Goal: Task Accomplishment & Management: Complete application form

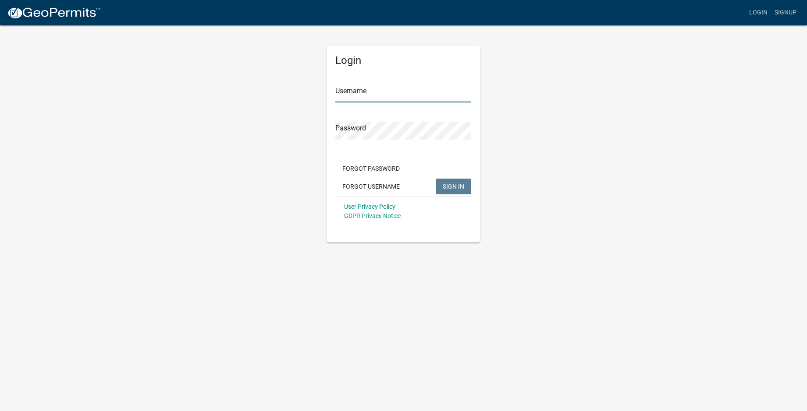
type input "Weavhomes"
click at [461, 186] on span "SIGN IN" at bounding box center [453, 186] width 21 height 7
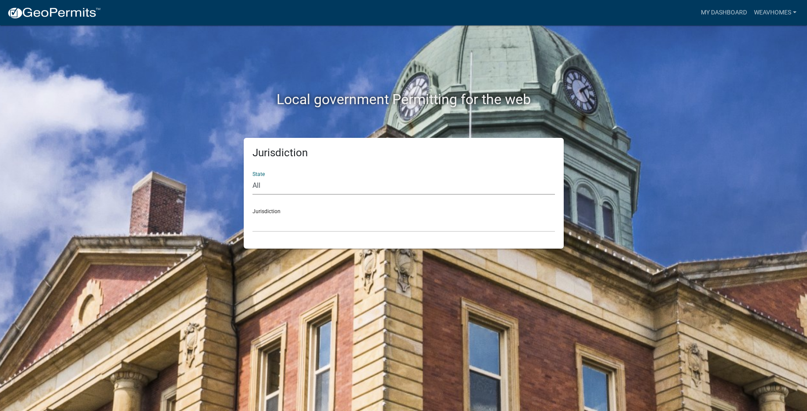
click at [284, 188] on select "All [US_STATE] [US_STATE] [US_STATE] [US_STATE] [US_STATE] [US_STATE] [US_STATE…" at bounding box center [403, 186] width 302 height 18
select select "[US_STATE]"
click at [252, 177] on select "All [US_STATE] [US_STATE] [US_STATE] [US_STATE] [US_STATE] [US_STATE] [US_STATE…" at bounding box center [403, 186] width 302 height 18
click at [282, 226] on select "[GEOGRAPHIC_DATA], [US_STATE][PERSON_NAME][GEOGRAPHIC_DATA], [US_STATE][PERSON_…" at bounding box center [403, 223] width 302 height 18
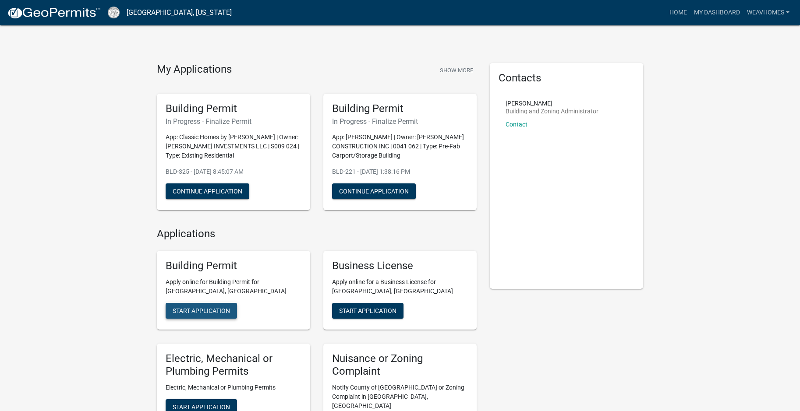
click at [211, 308] on span "Start Application" at bounding box center [201, 311] width 57 height 7
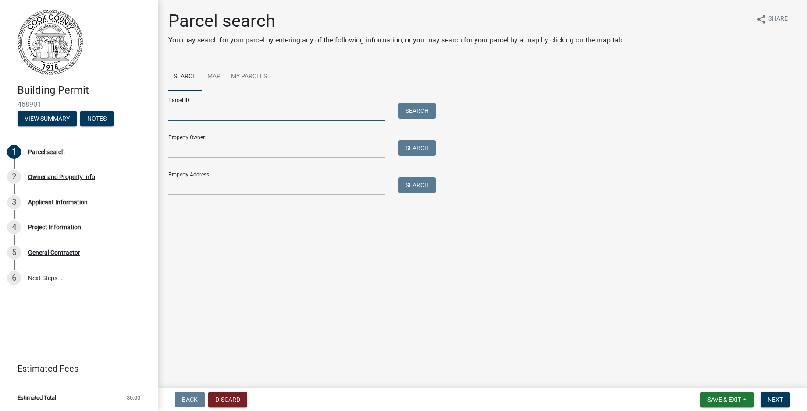
click at [197, 117] on input "Parcel ID:" at bounding box center [276, 112] width 217 height 18
type input "0059 119"
click at [413, 111] on button "Search" at bounding box center [416, 111] width 37 height 16
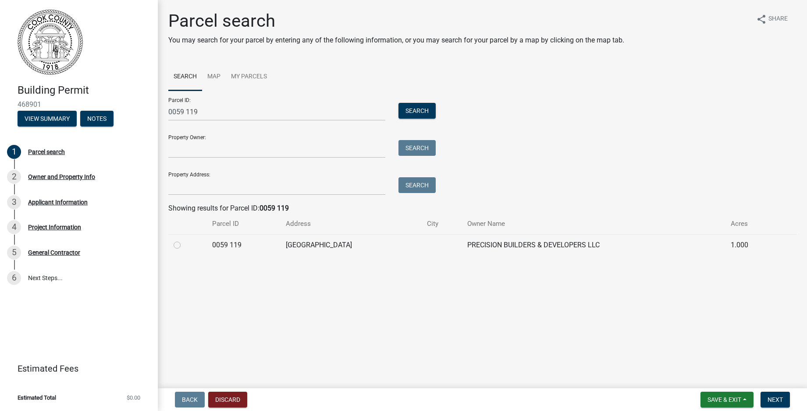
drag, startPoint x: 178, startPoint y: 244, endPoint x: 202, endPoint y: 252, distance: 24.7
click at [184, 240] on label at bounding box center [184, 240] width 0 height 0
click at [184, 244] on 119 "radio" at bounding box center [187, 243] width 6 height 6
radio 119 "true"
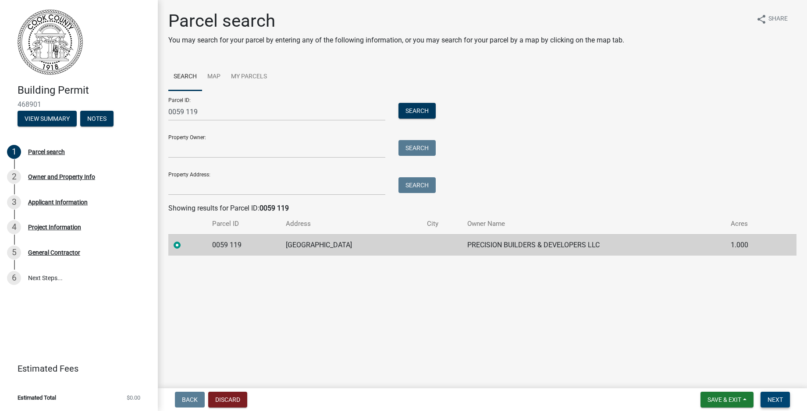
click at [780, 401] on span "Next" at bounding box center [774, 400] width 15 height 7
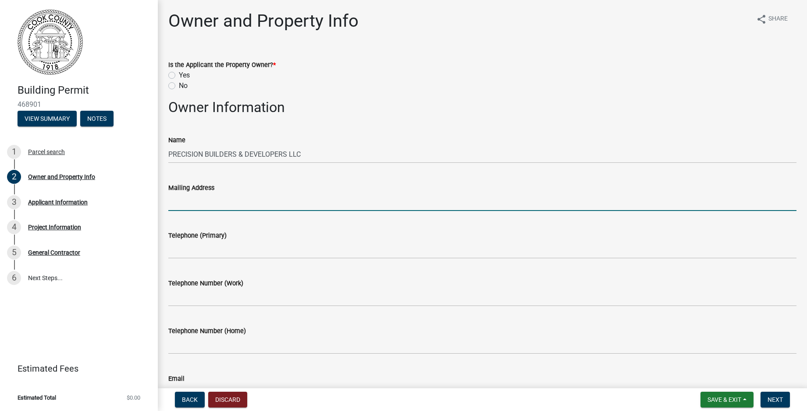
click at [200, 199] on input "Mailing Address" at bounding box center [482, 202] width 628 height 18
type input "[STREET_ADDRESS]"
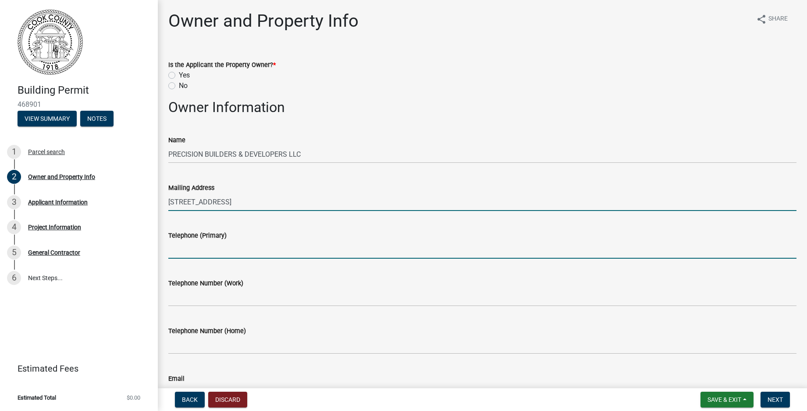
type input "2292499798"
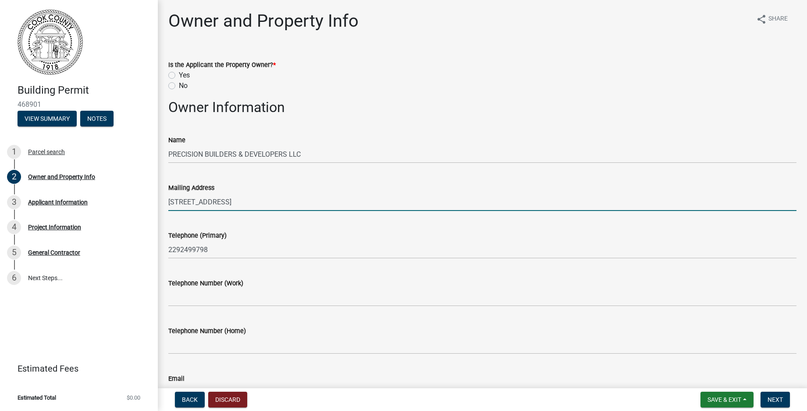
type input "[EMAIL_ADDRESS][DOMAIN_NAME]"
type input "3"
type input "[STREET_ADDRESS]"
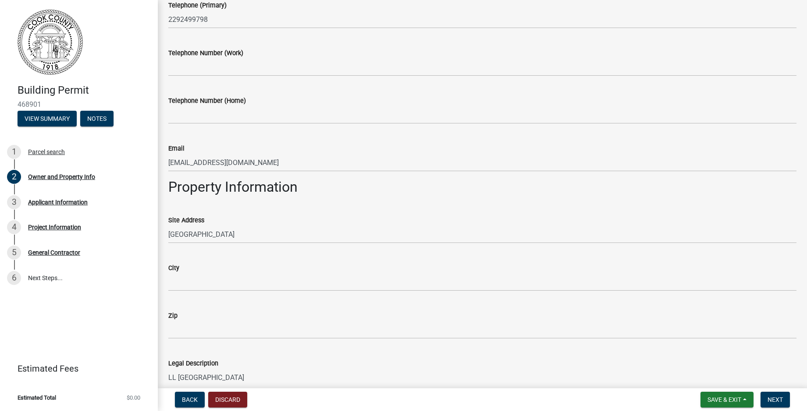
scroll to position [263, 0]
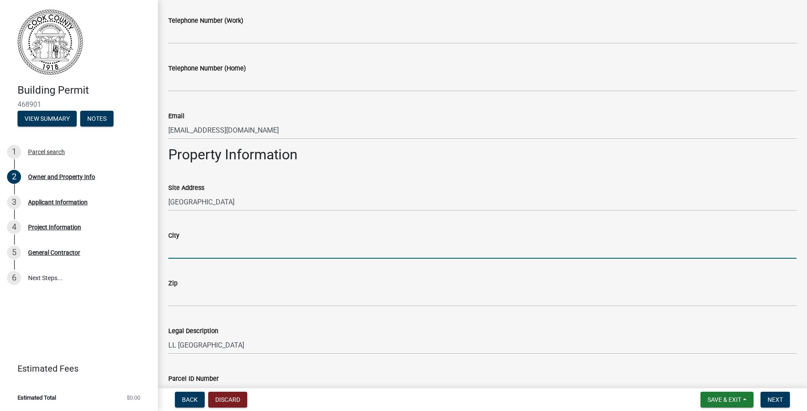
click at [195, 252] on input "City" at bounding box center [482, 250] width 628 height 18
type input "Adel"
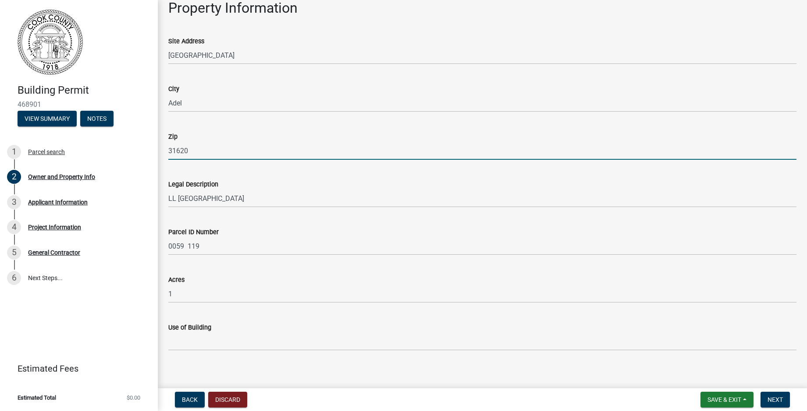
scroll to position [417, 0]
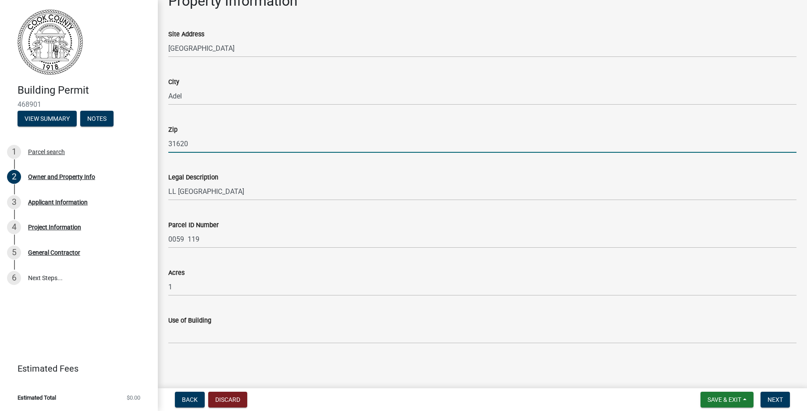
type input "31620"
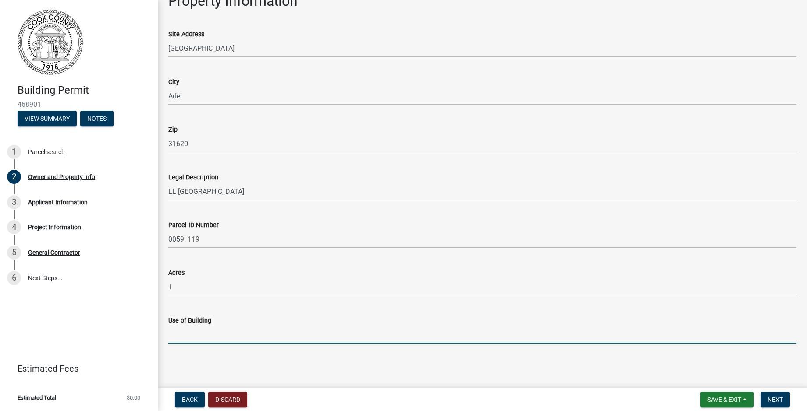
click at [202, 340] on input "Use of Building" at bounding box center [482, 335] width 628 height 18
type input "Residental Home"
click at [774, 402] on span "Next" at bounding box center [774, 400] width 15 height 7
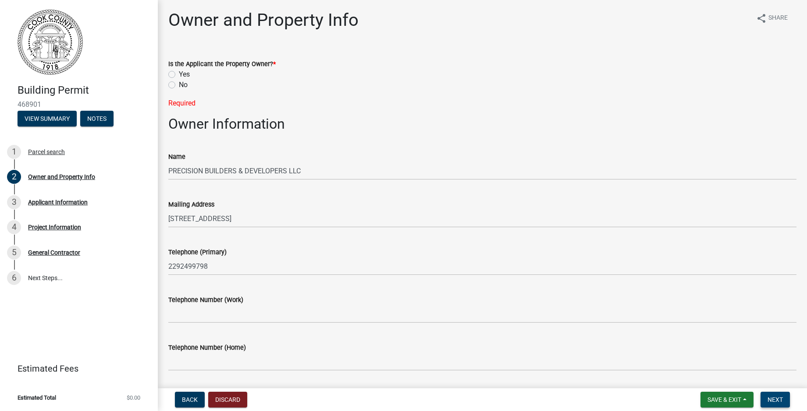
scroll to position [0, 0]
click at [175, 76] on div "Yes" at bounding box center [482, 75] width 628 height 11
click at [170, 72] on div "Yes" at bounding box center [482, 75] width 628 height 11
drag, startPoint x: 170, startPoint y: 72, endPoint x: 174, endPoint y: 75, distance: 5.3
click at [179, 75] on label "Yes" at bounding box center [184, 75] width 11 height 11
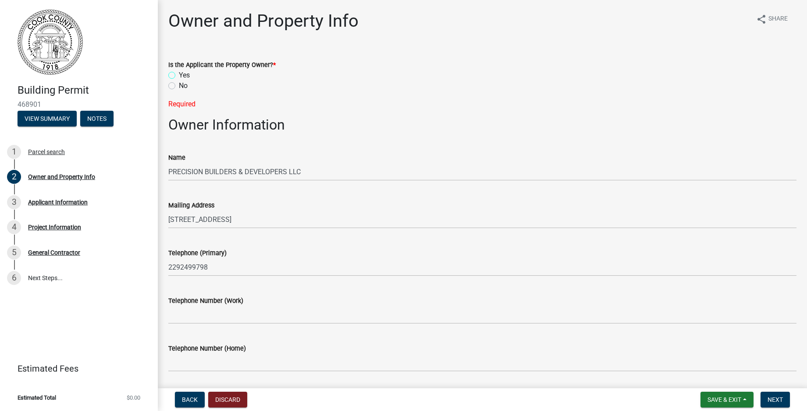
click at [179, 75] on input "Yes" at bounding box center [182, 73] width 6 height 6
radio input "true"
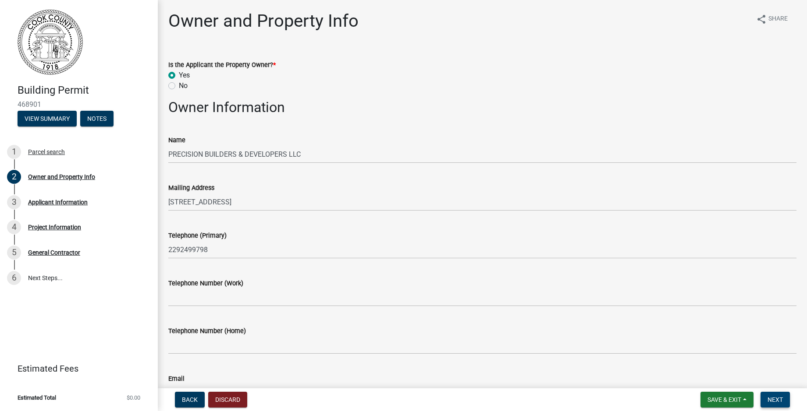
click at [778, 402] on span "Next" at bounding box center [774, 400] width 15 height 7
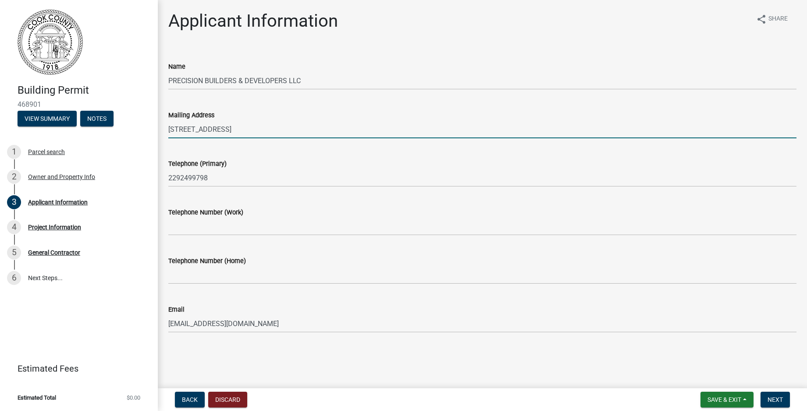
click at [270, 133] on input "[STREET_ADDRESS]" at bounding box center [482, 129] width 628 height 18
type input "[STREET_ADDRESS]. 31602"
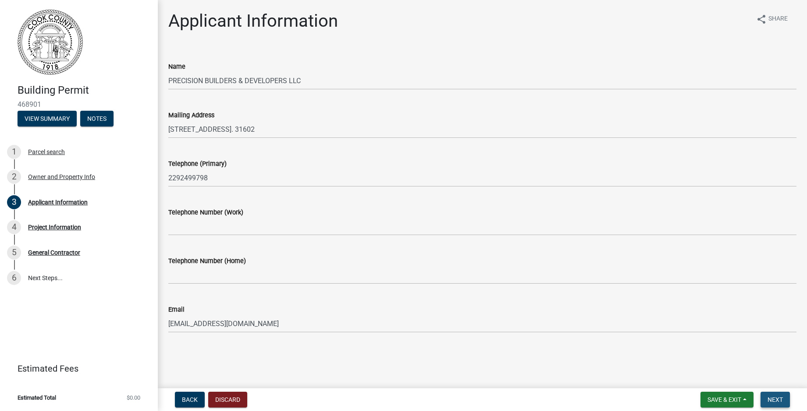
click at [776, 401] on span "Next" at bounding box center [774, 400] width 15 height 7
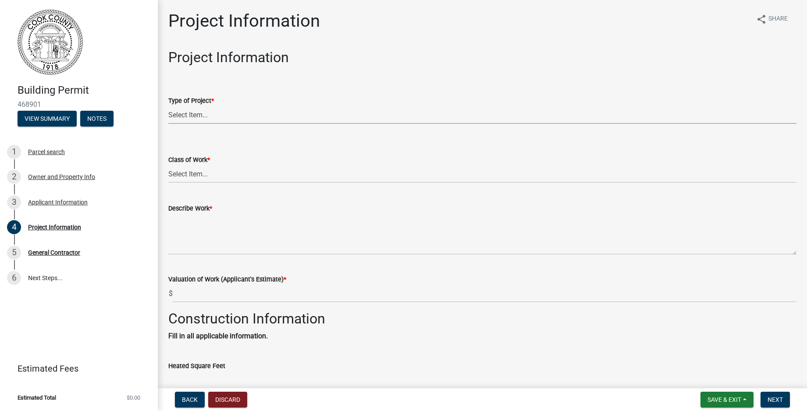
click at [188, 113] on select "Select Item... Manufactured Home New Single Family New Multi-Family New Commerc…" at bounding box center [482, 115] width 628 height 18
click at [168, 106] on select "Select Item... Manufactured Home New Single Family New Multi-Family New Commerc…" at bounding box center [482, 115] width 628 height 18
select select "42590599-3c97-479d-b3e9-fbeca9af4fb5"
click at [201, 175] on select "Select Item... Addition Alteration Demolish Erect Move Relocate Repair ReRoof" at bounding box center [482, 174] width 628 height 18
click at [168, 165] on select "Select Item... Addition Alteration Demolish Erect Move Relocate Repair ReRoof" at bounding box center [482, 174] width 628 height 18
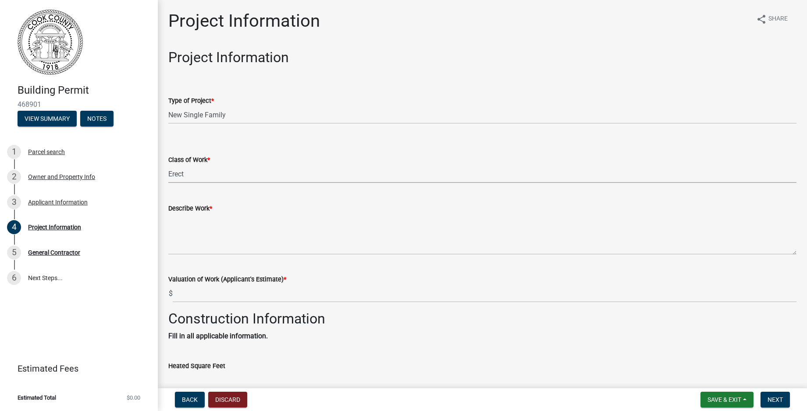
select select "f413462a-a798-4a98-8478-fb6197e89690"
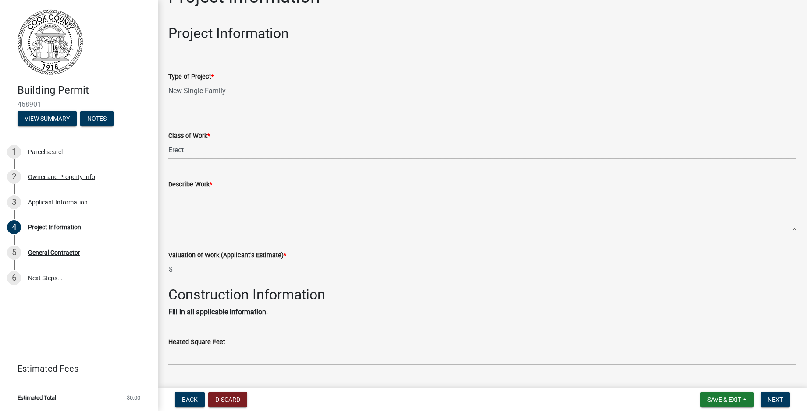
scroll to position [44, 0]
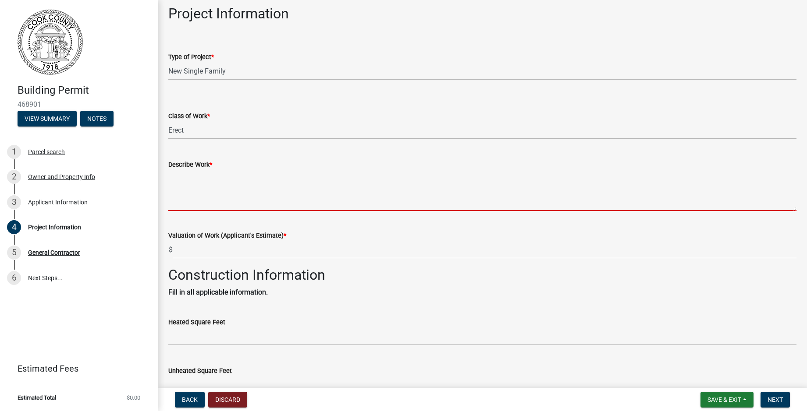
click at [209, 208] on textarea "Describe Work *" at bounding box center [482, 190] width 628 height 41
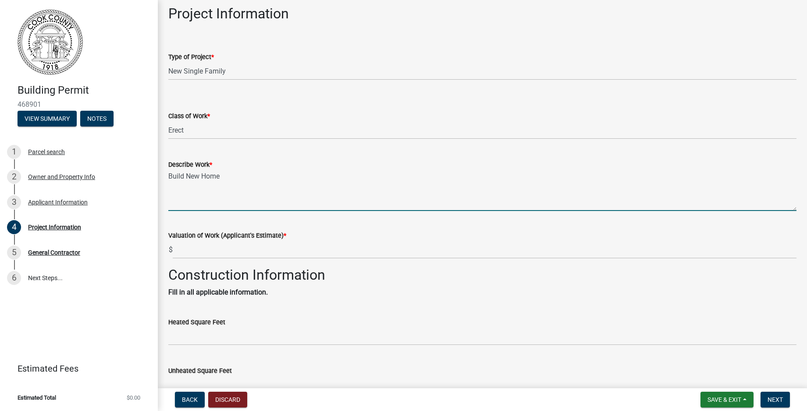
type textarea "Build New Home"
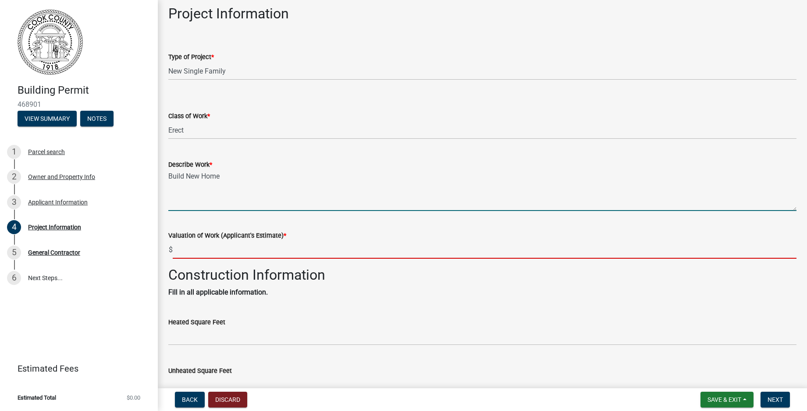
click at [191, 253] on input "text" at bounding box center [485, 250] width 624 height 18
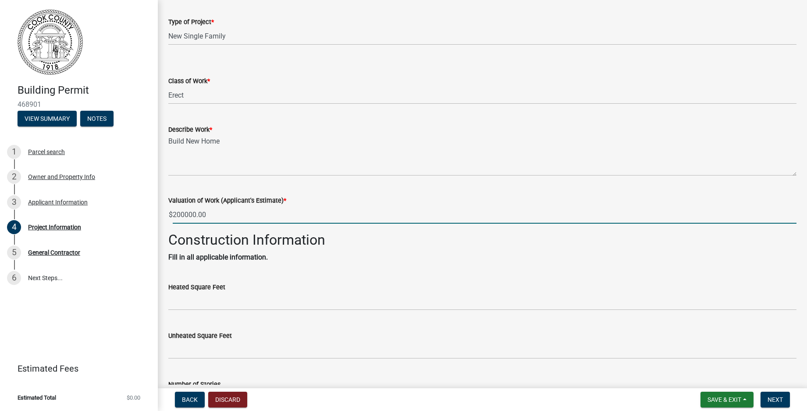
scroll to position [131, 0]
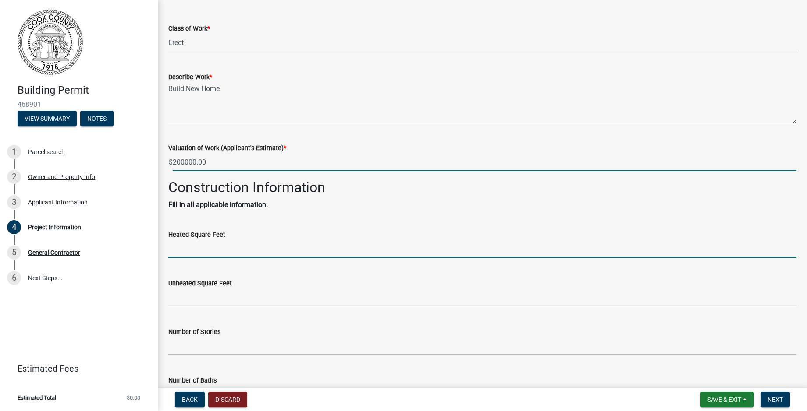
type input "200000"
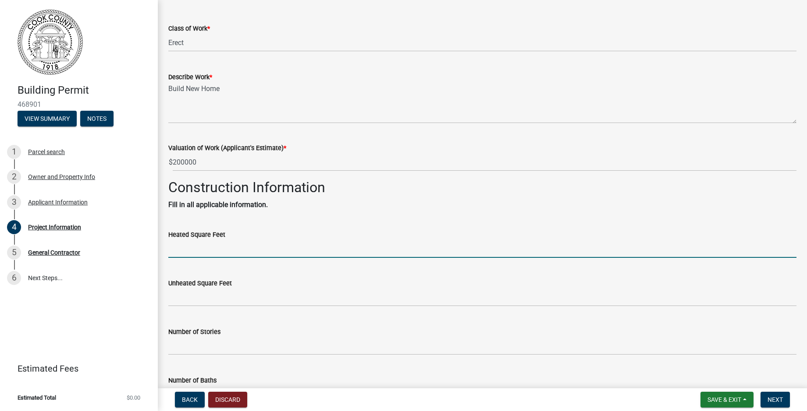
click at [201, 247] on input "text" at bounding box center [482, 249] width 628 height 18
type input "2150"
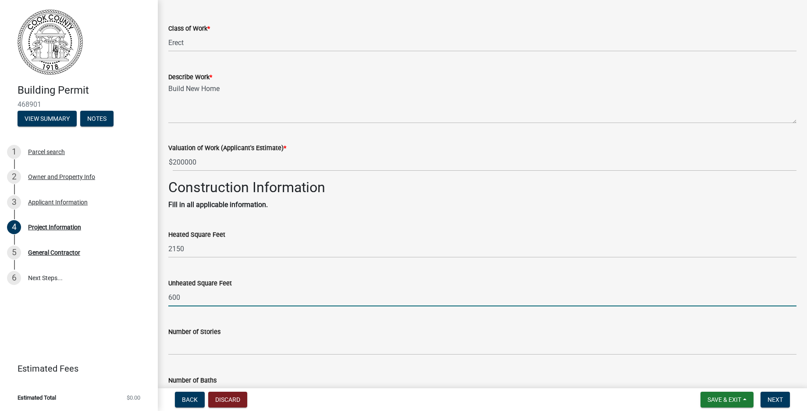
type input "600"
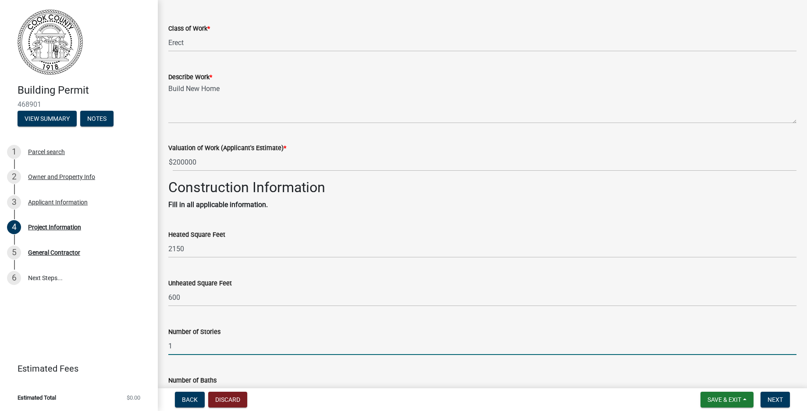
type input "1"
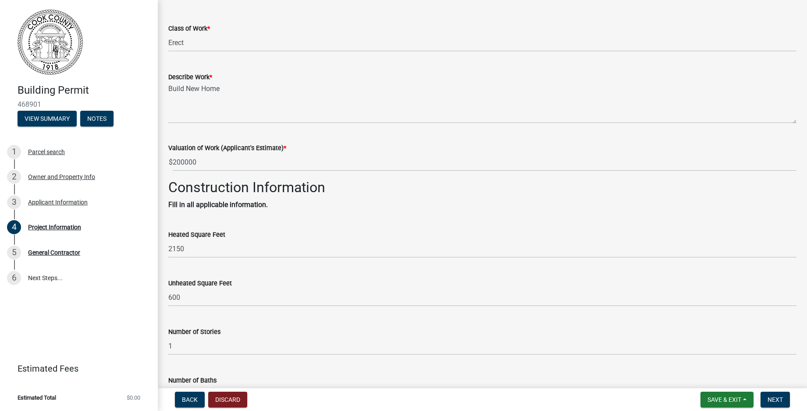
scroll to position [334, 0]
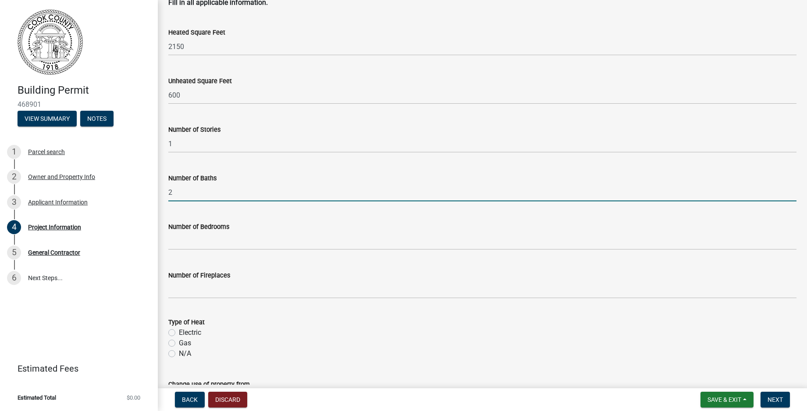
type input "2"
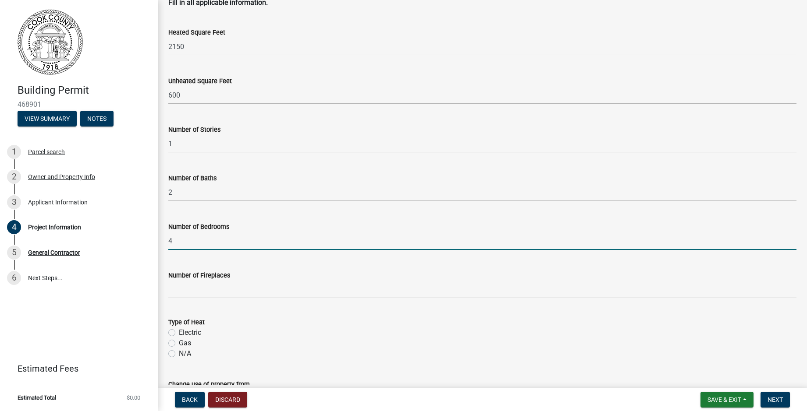
type input "4"
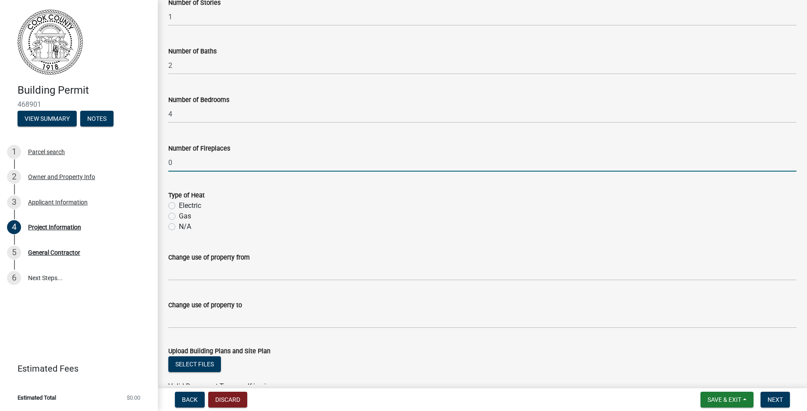
scroll to position [465, 0]
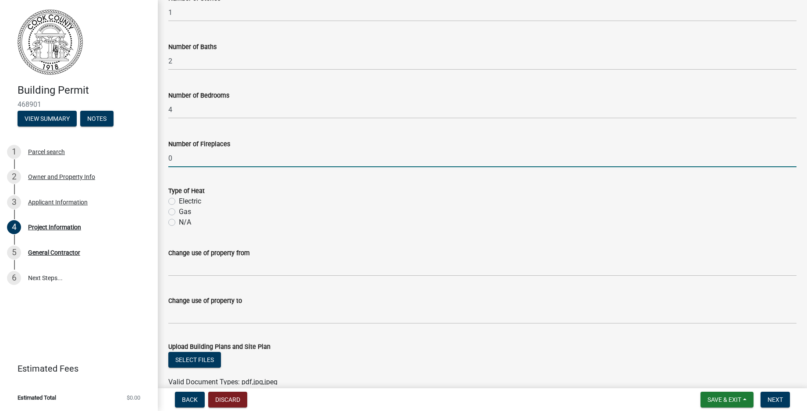
type input "0"
click at [179, 201] on label "Electric" at bounding box center [190, 201] width 22 height 11
click at [179, 201] on input "Electric" at bounding box center [182, 199] width 6 height 6
radio input "true"
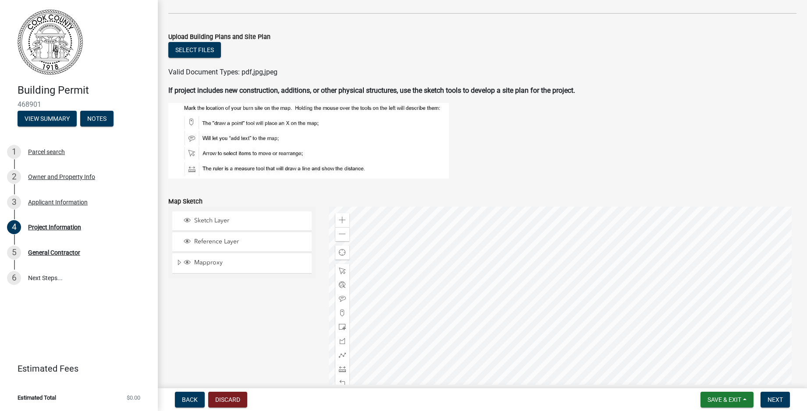
scroll to position [771, 0]
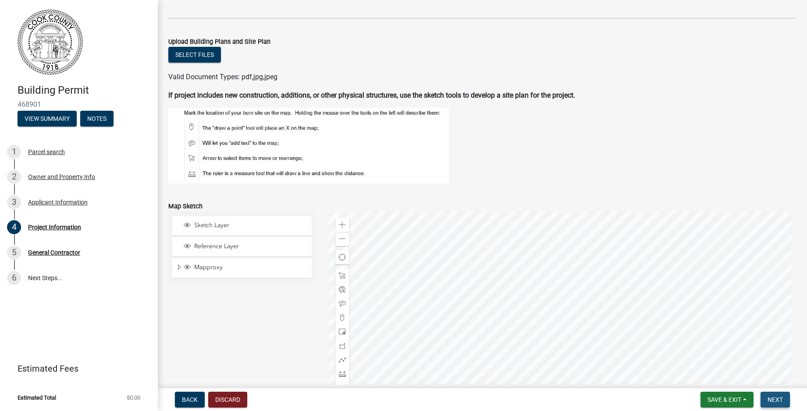
click at [779, 398] on span "Next" at bounding box center [774, 400] width 15 height 7
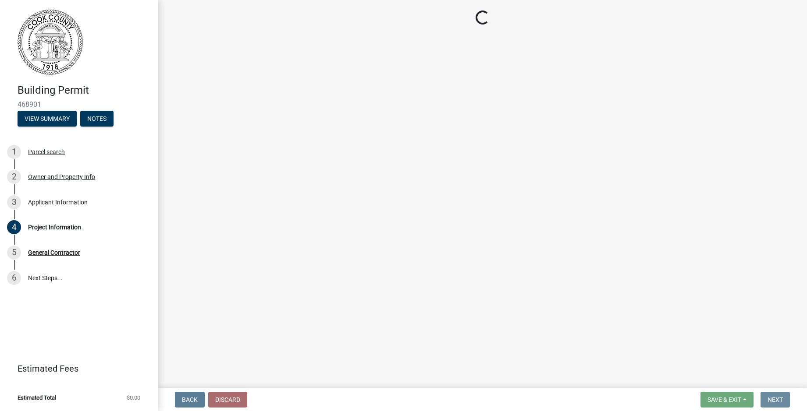
scroll to position [0, 0]
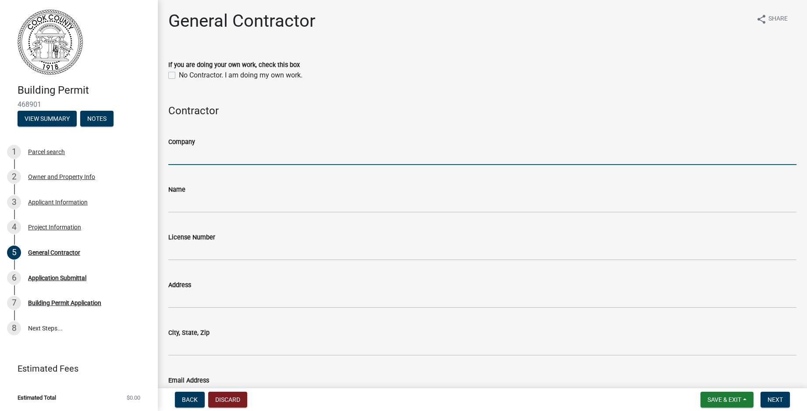
click at [253, 157] on input "Company" at bounding box center [482, 156] width 628 height 18
type input "Classic Homes by [PERSON_NAME]"
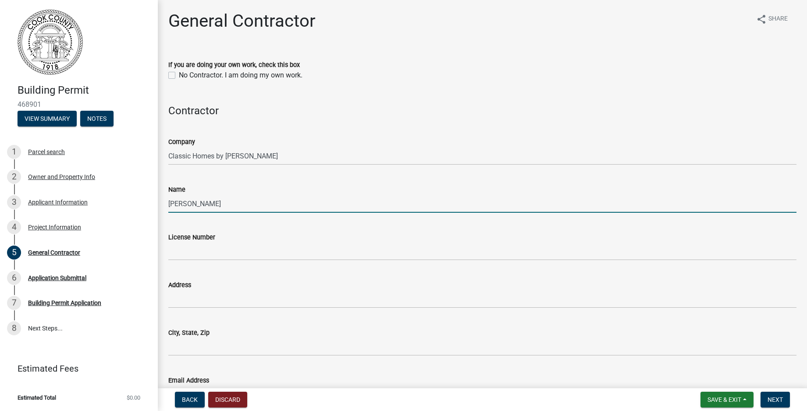
type input "[PERSON_NAME]"
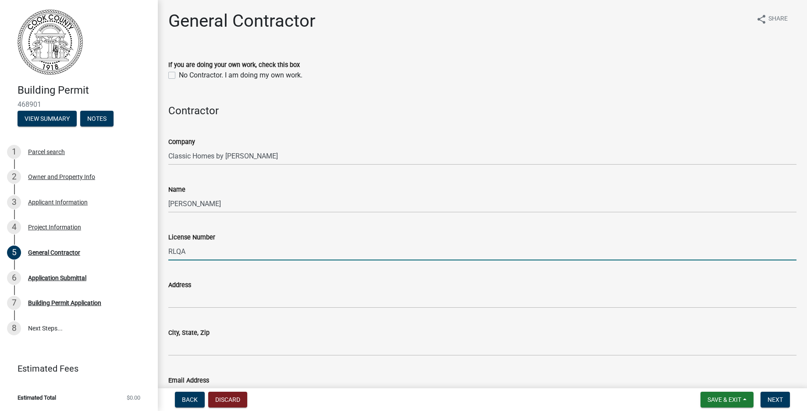
type input "RLQA002469"
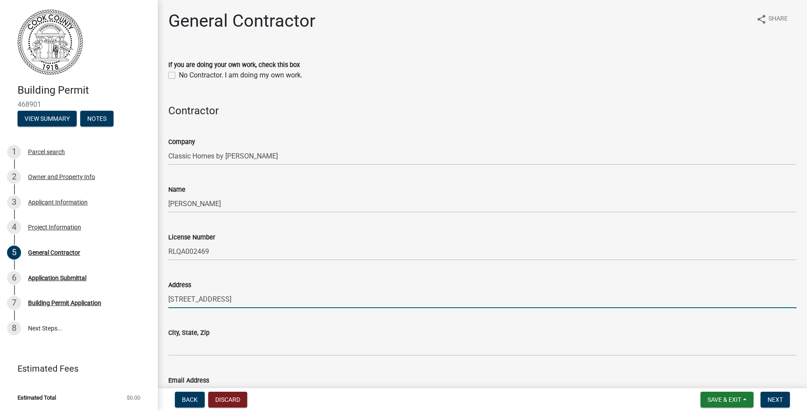
type input "[STREET_ADDRESS]"
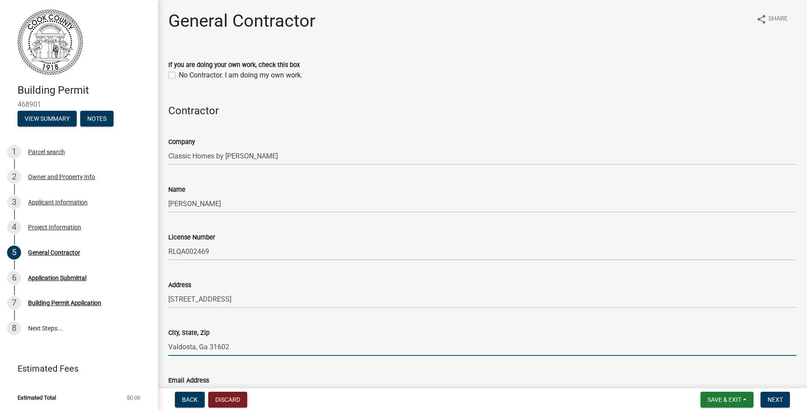
type input "Valdosta, Ga 31602"
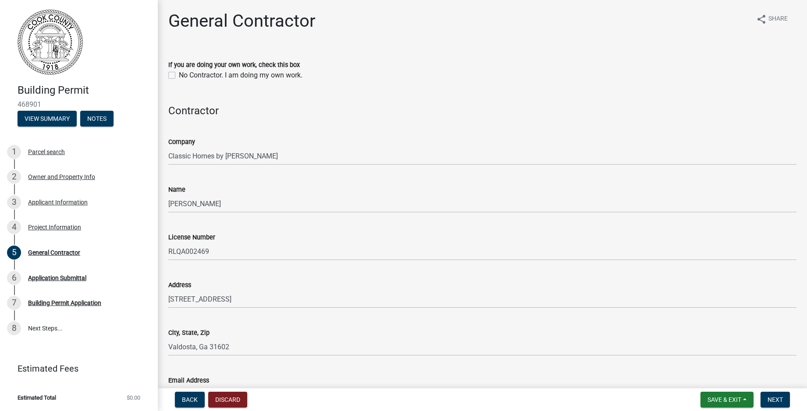
scroll to position [108, 0]
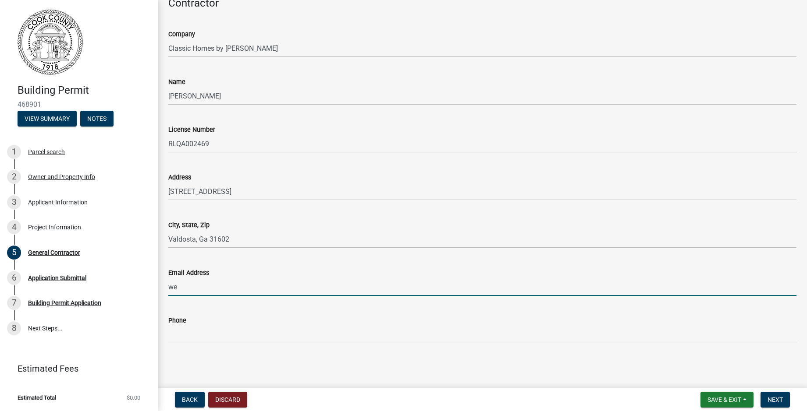
type input "[EMAIL_ADDRESS][DOMAIN_NAME]"
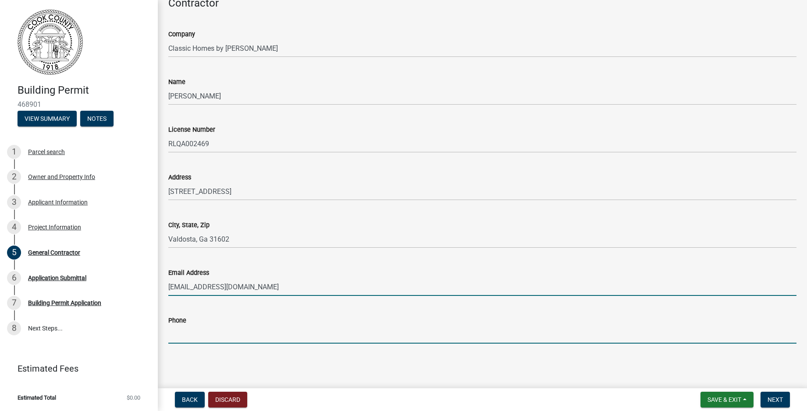
type input "[PHONE_NUMBER]"
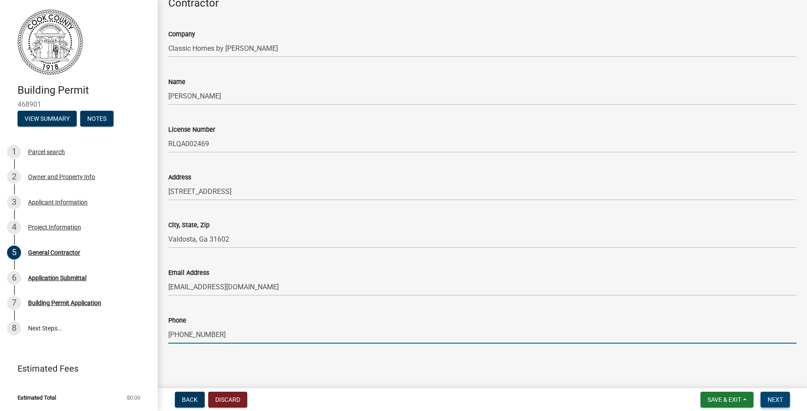
click at [781, 403] on span "Next" at bounding box center [774, 400] width 15 height 7
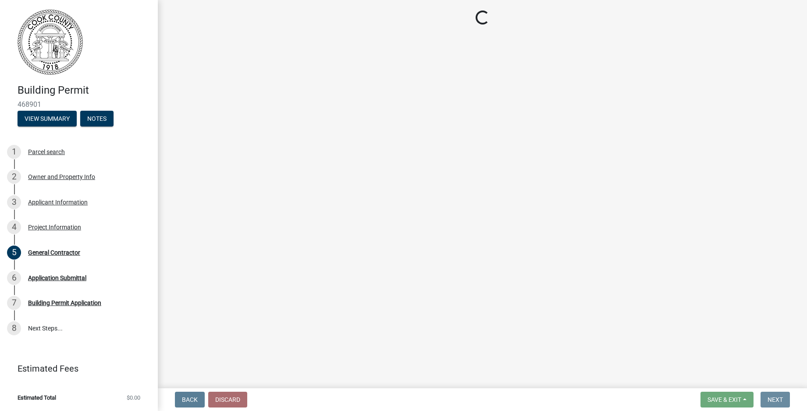
scroll to position [0, 0]
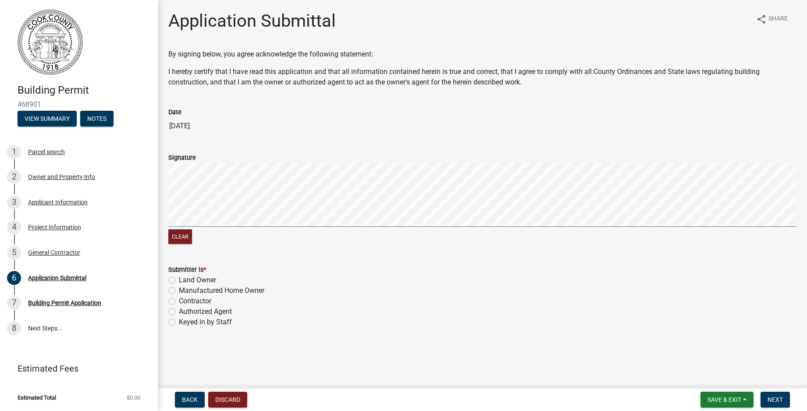
click at [179, 278] on label "Land Owner" at bounding box center [197, 280] width 37 height 11
click at [179, 278] on input "Land Owner" at bounding box center [182, 278] width 6 height 6
radio input "true"
click at [774, 401] on span "Next" at bounding box center [774, 400] width 15 height 7
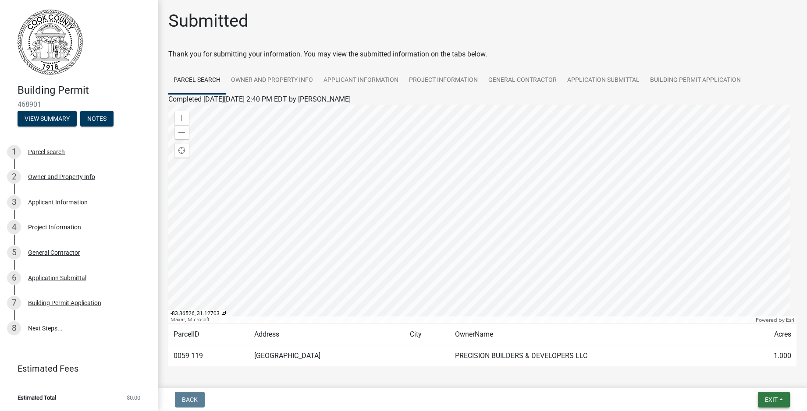
click at [779, 402] on button "Exit" at bounding box center [774, 400] width 32 height 16
click at [762, 379] on button "Save & Exit" at bounding box center [754, 377] width 70 height 21
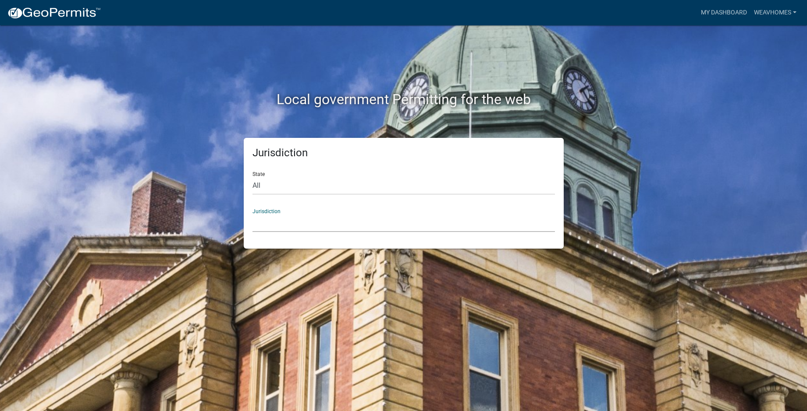
click at [265, 223] on select "[GEOGRAPHIC_DATA], [US_STATE] [GEOGRAPHIC_DATA], [US_STATE][PERSON_NAME][GEOGRA…" at bounding box center [403, 223] width 302 height 18
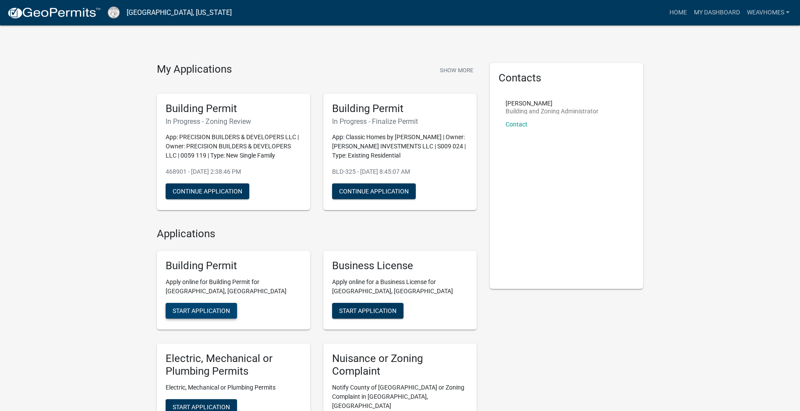
click at [225, 312] on span "Start Application" at bounding box center [201, 311] width 57 height 7
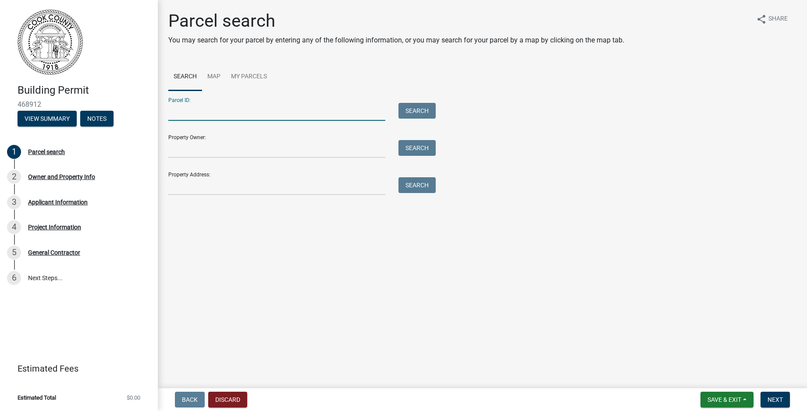
click at [189, 116] on input "Parcel ID:" at bounding box center [276, 112] width 217 height 18
type input "0059 081"
click at [408, 111] on button "Search" at bounding box center [416, 111] width 37 height 16
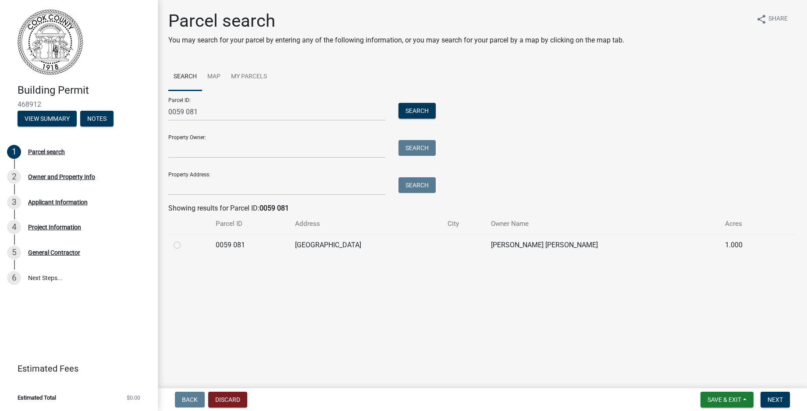
click at [184, 240] on label at bounding box center [184, 240] width 0 height 0
click at [184, 246] on 081 "radio" at bounding box center [187, 243] width 6 height 6
radio 081 "true"
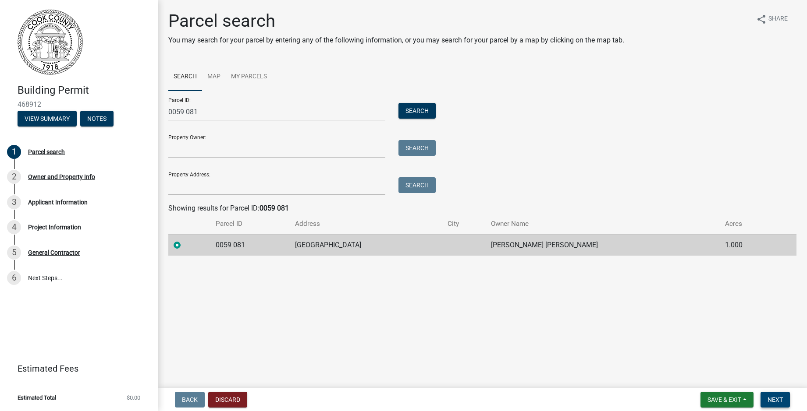
click at [779, 399] on span "Next" at bounding box center [774, 400] width 15 height 7
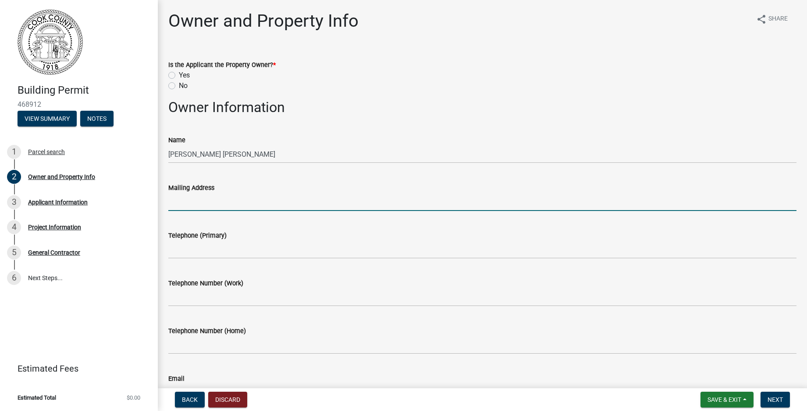
click at [206, 201] on input "Mailing Address" at bounding box center [482, 202] width 628 height 18
type input "[STREET_ADDRESS]"
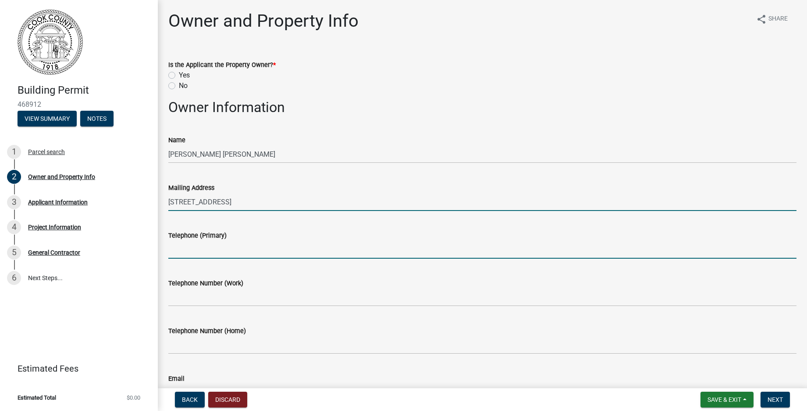
type input "2292499798"
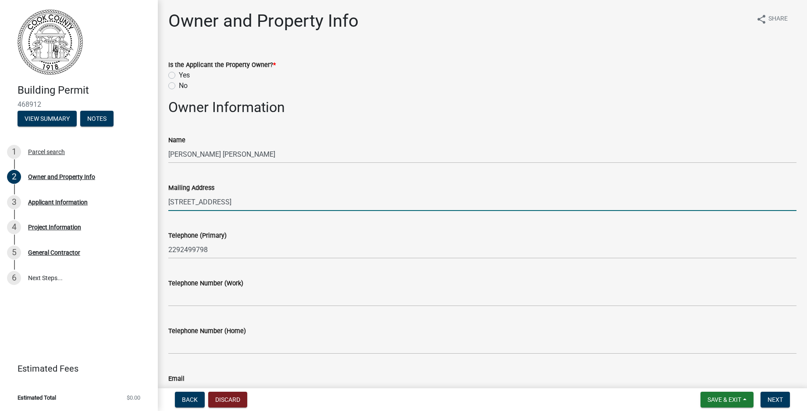
type input "[EMAIL_ADDRESS][DOMAIN_NAME]"
type input "Adel"
type input "31620"
type input "Residental Home"
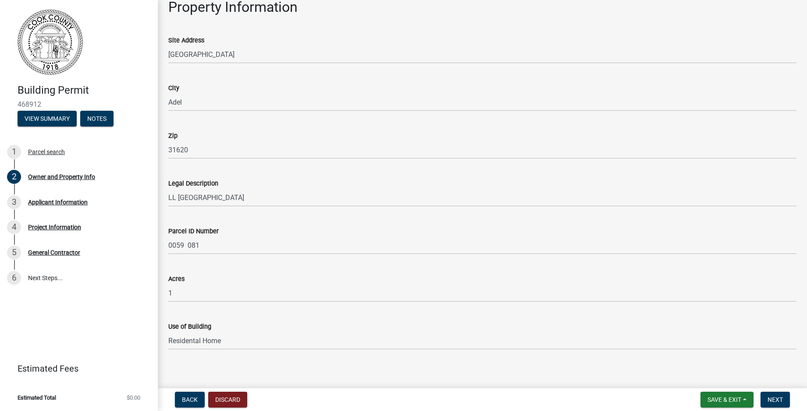
scroll to position [417, 0]
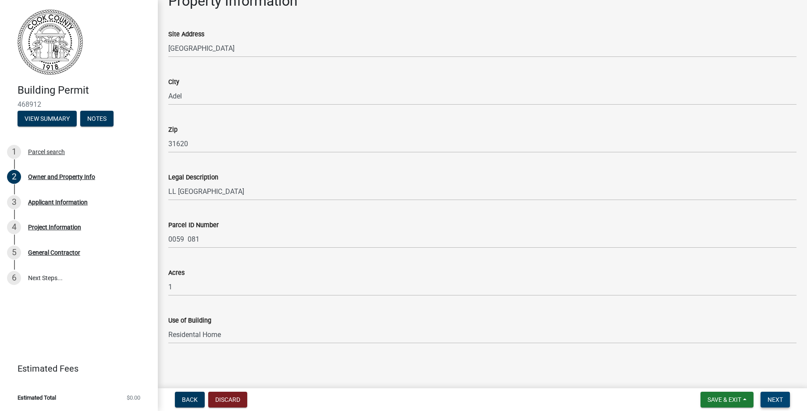
type input "[STREET_ADDRESS]"
click at [774, 398] on span "Next" at bounding box center [774, 400] width 15 height 7
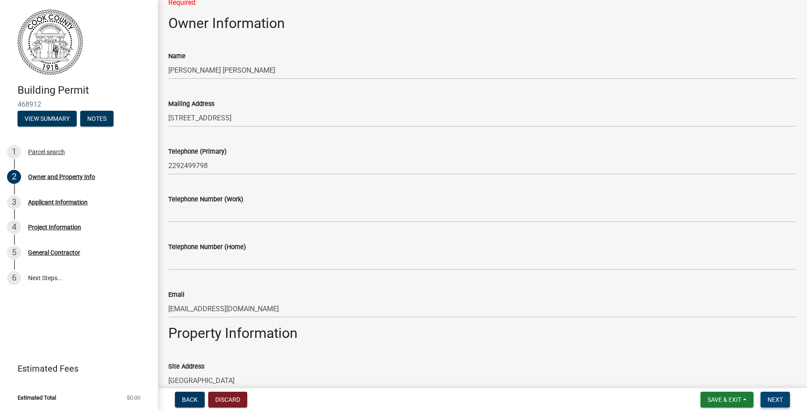
scroll to position [0, 0]
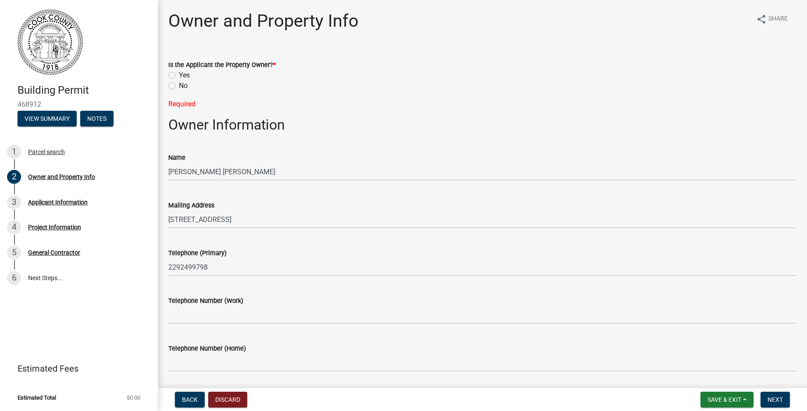
click at [179, 85] on label "No" at bounding box center [183, 86] width 9 height 11
click at [179, 85] on input "No" at bounding box center [182, 84] width 6 height 6
radio input "true"
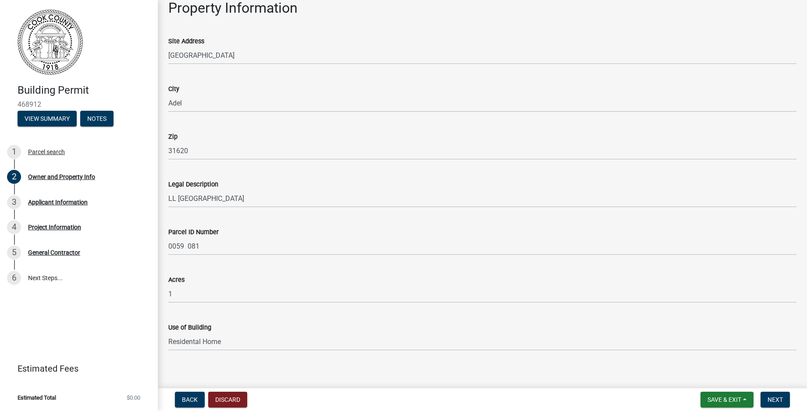
scroll to position [417, 0]
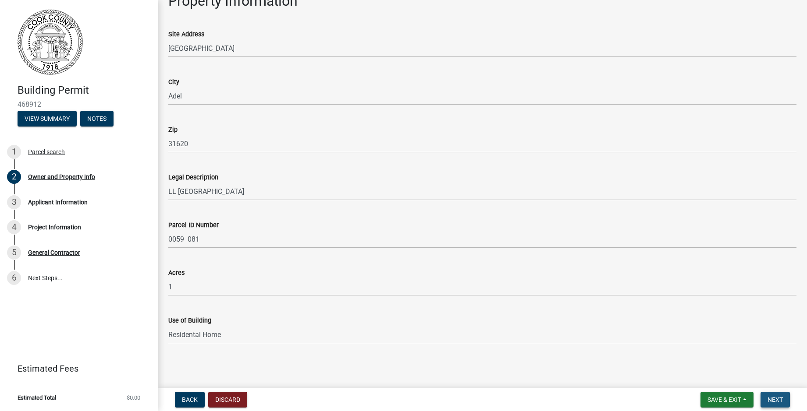
click at [779, 401] on span "Next" at bounding box center [774, 400] width 15 height 7
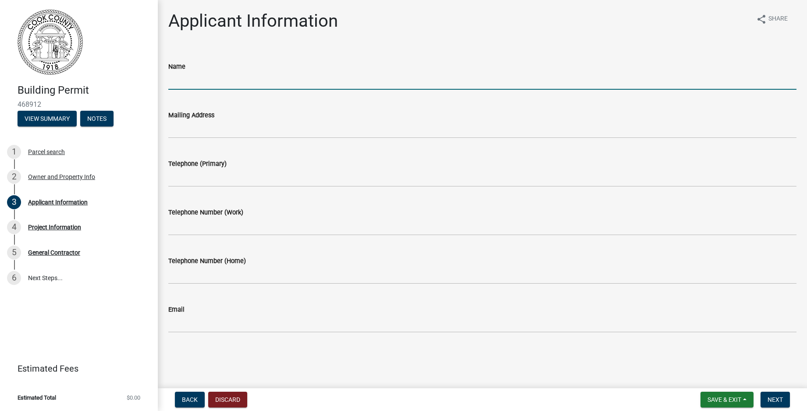
click at [183, 81] on input "Name" at bounding box center [482, 81] width 628 height 18
type input "Classic Homes by [PERSON_NAME]"
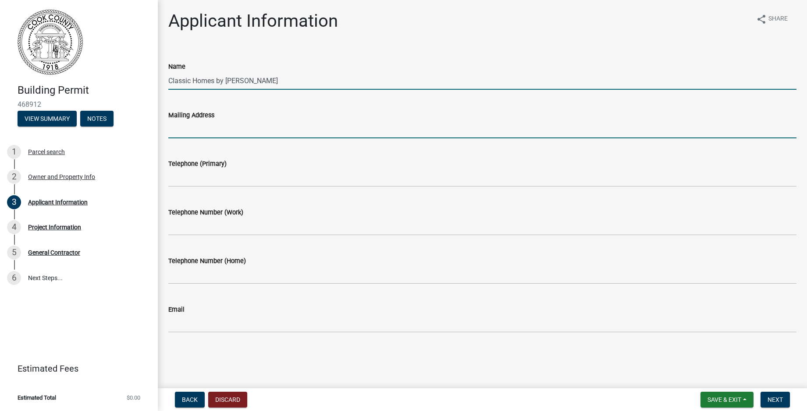
type input "[STREET_ADDRESS]"
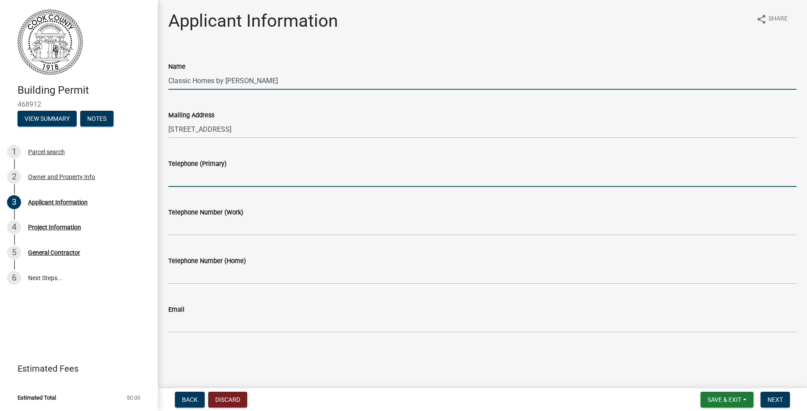
type input "2295615300"
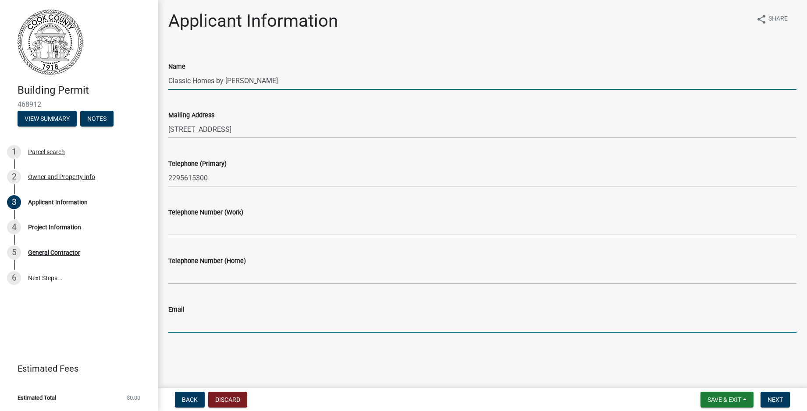
type input "[EMAIL_ADDRESS][DOMAIN_NAME]"
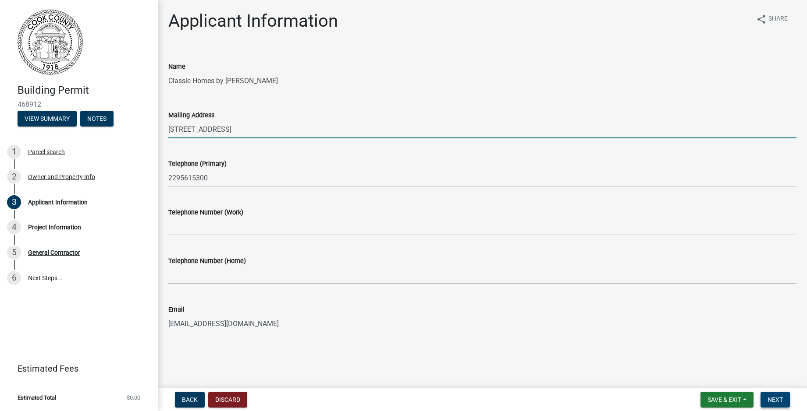
type input "[STREET_ADDRESS]"
click at [765, 398] on button "Next" at bounding box center [774, 400] width 29 height 16
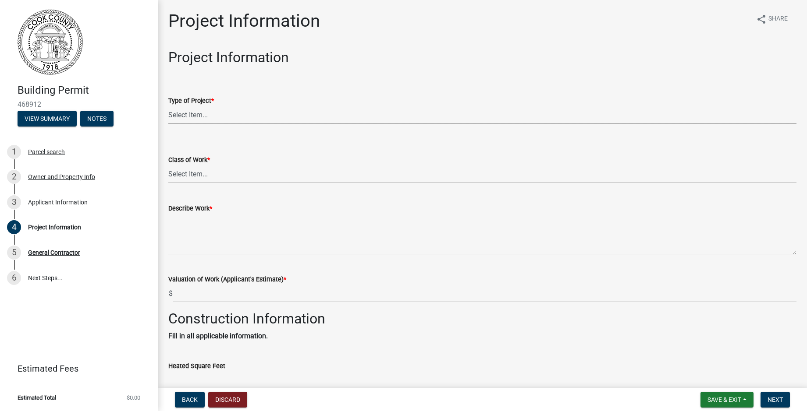
click at [213, 113] on select "Select Item... Manufactured Home New Single Family New Multi-Family New Commerc…" at bounding box center [482, 115] width 628 height 18
click at [168, 106] on select "Select Item... Manufactured Home New Single Family New Multi-Family New Commerc…" at bounding box center [482, 115] width 628 height 18
select select "42590599-3c97-479d-b3e9-fbeca9af4fb5"
click at [202, 173] on select "Select Item... Addition Alteration Demolish Erect Move Relocate Repair ReRoof" at bounding box center [482, 174] width 628 height 18
click at [168, 165] on select "Select Item... Addition Alteration Demolish Erect Move Relocate Repair ReRoof" at bounding box center [482, 174] width 628 height 18
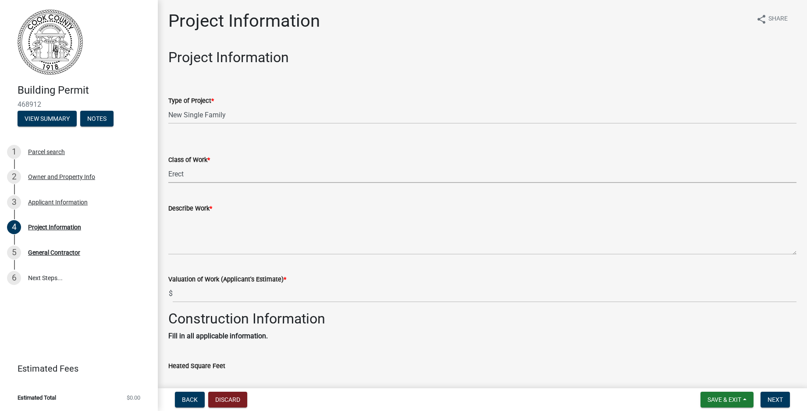
select select "f413462a-a798-4a98-8478-fb6197e89690"
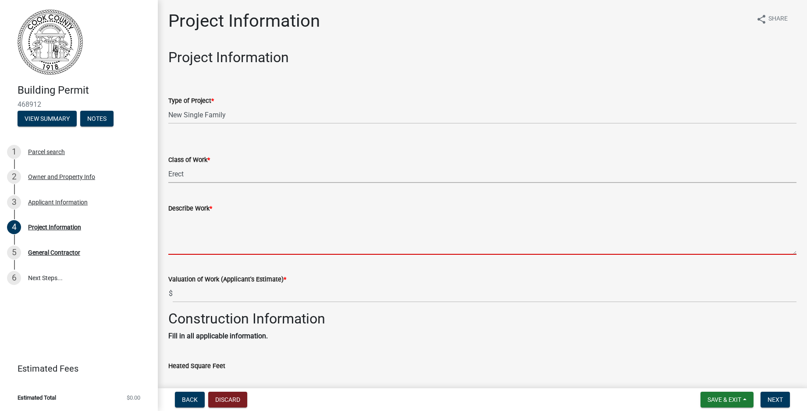
click at [191, 254] on textarea "Describe Work *" at bounding box center [482, 234] width 628 height 41
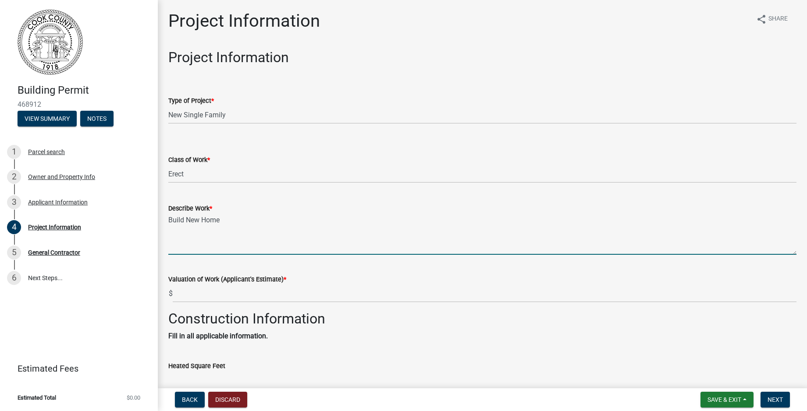
type textarea "Build New Home"
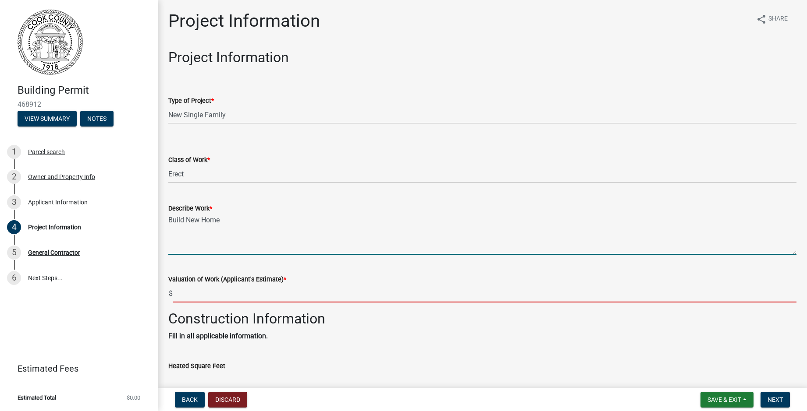
click at [192, 300] on input "text" at bounding box center [485, 294] width 624 height 18
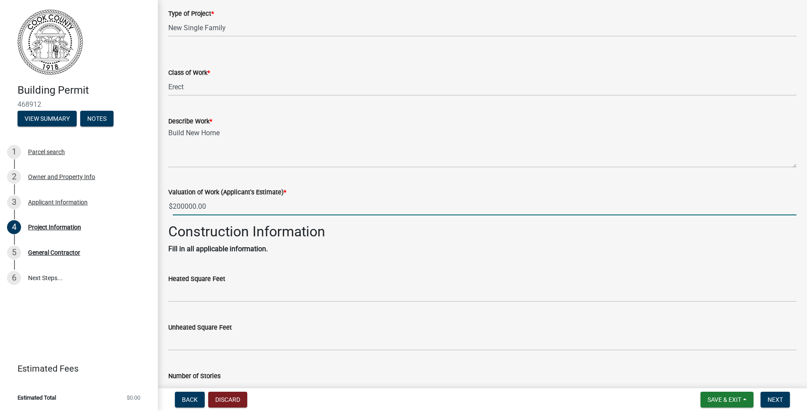
scroll to position [88, 0]
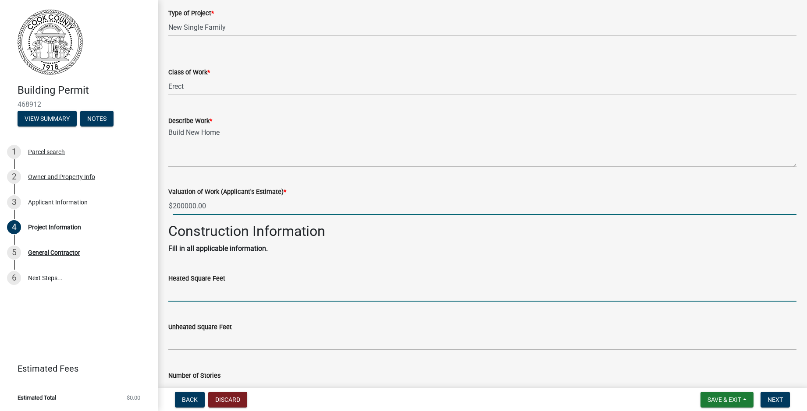
type input "200000"
click at [189, 300] on input "text" at bounding box center [482, 293] width 628 height 18
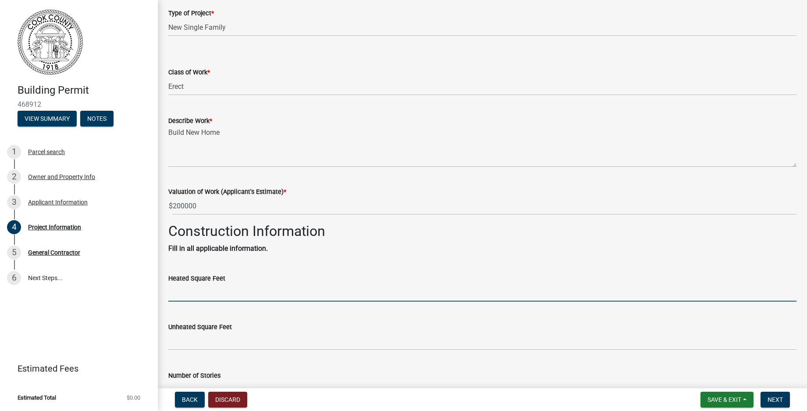
type input "1"
type input "2150"
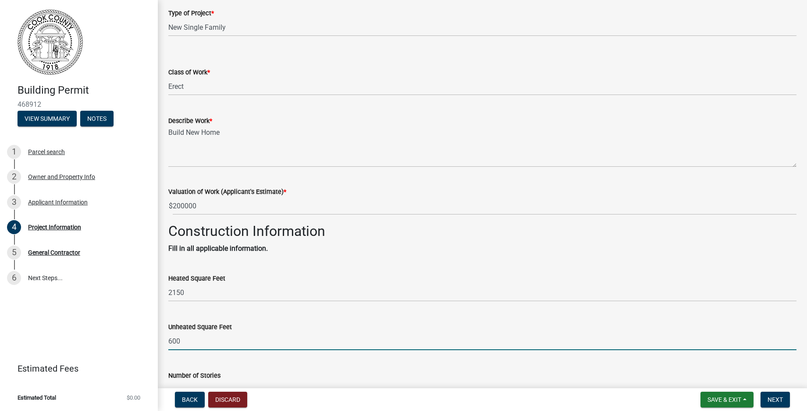
type input "600"
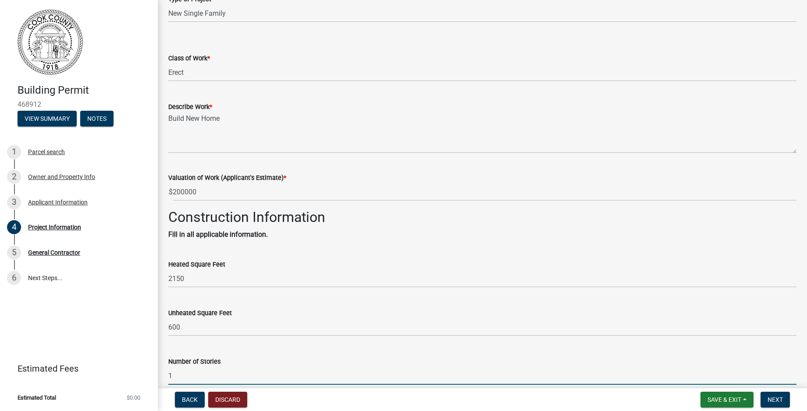
type input "1"
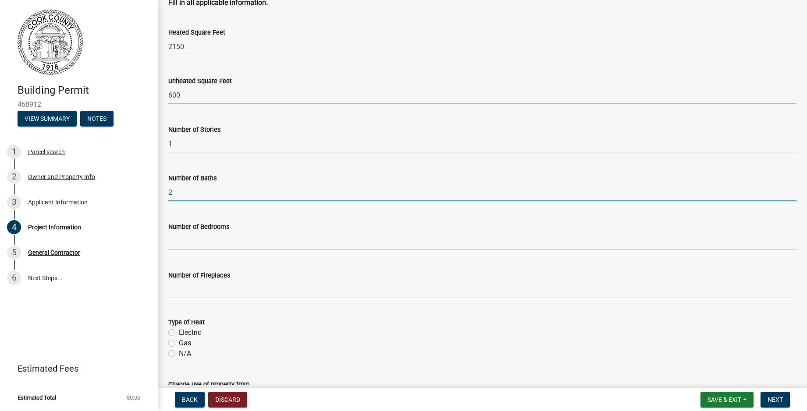
type input "2"
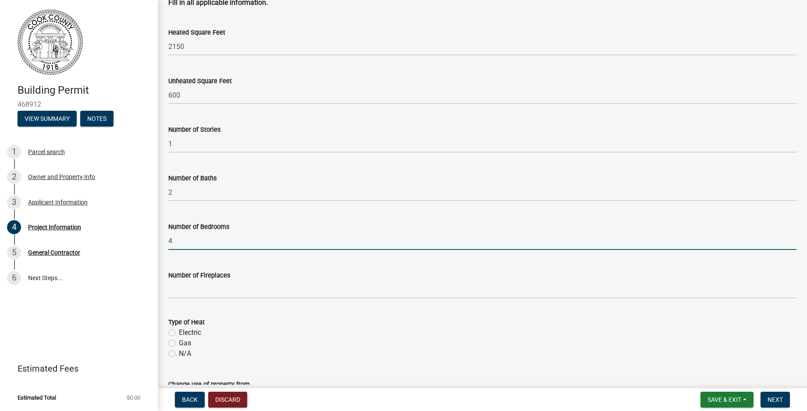
type input "4"
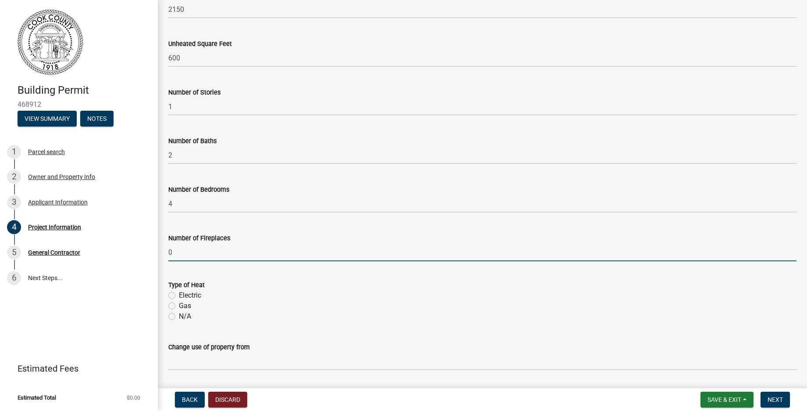
scroll to position [422, 0]
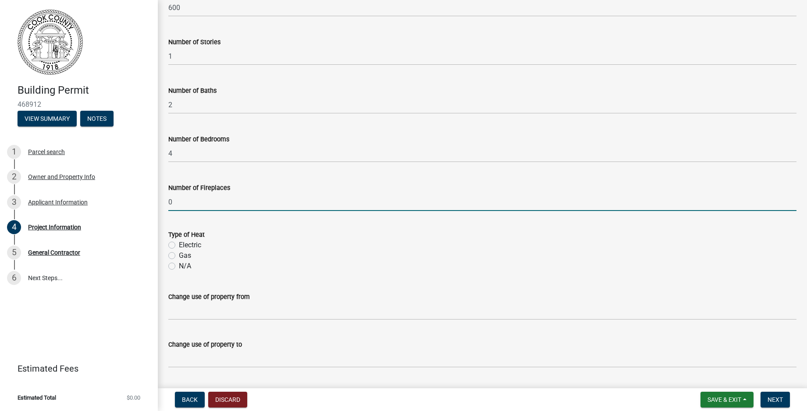
type input "0"
click at [179, 247] on label "Electric" at bounding box center [190, 245] width 22 height 11
click at [179, 246] on input "Electric" at bounding box center [182, 243] width 6 height 6
radio input "true"
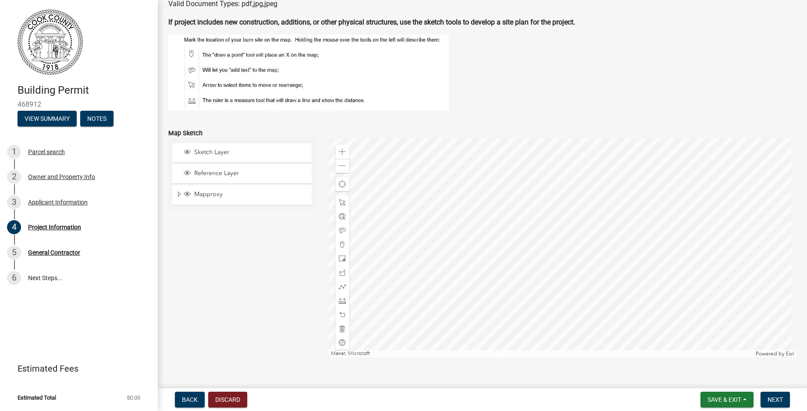
scroll to position [858, 0]
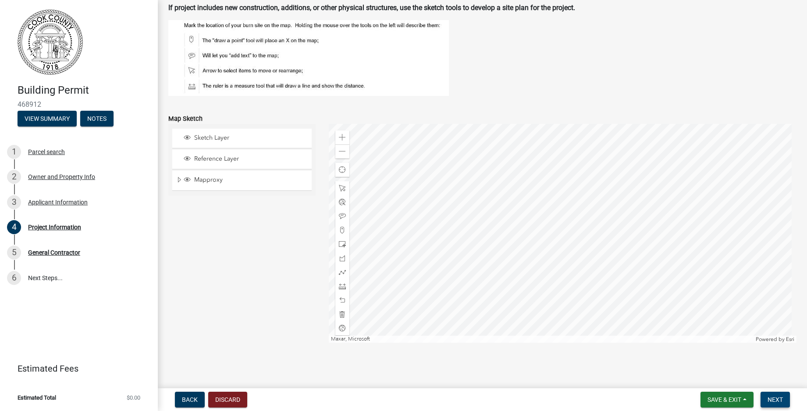
click at [783, 400] on button "Next" at bounding box center [774, 400] width 29 height 16
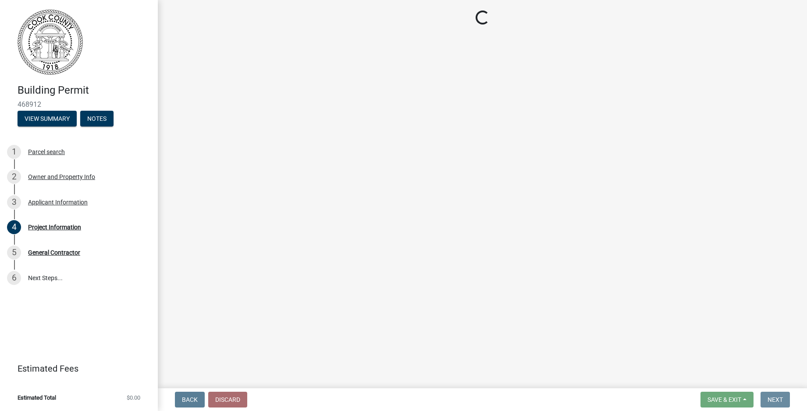
scroll to position [0, 0]
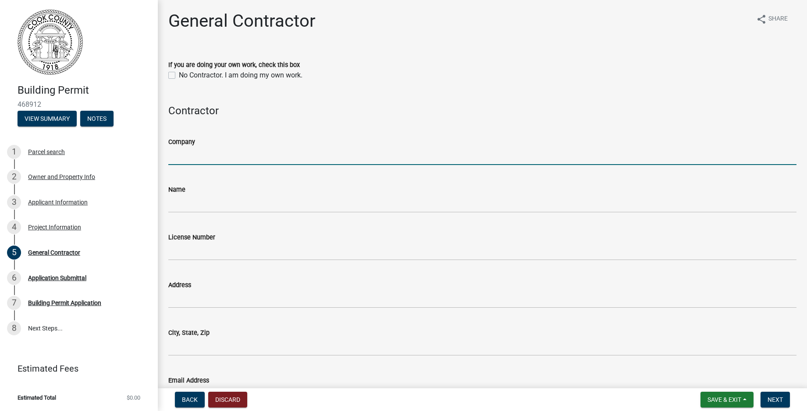
click at [191, 160] on input "Company" at bounding box center [482, 156] width 628 height 18
type input "Classic Homes by [PERSON_NAME]"
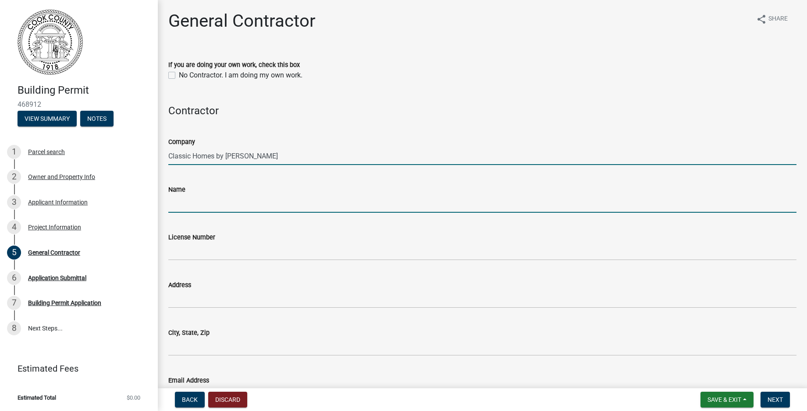
type input "[PERSON_NAME]"
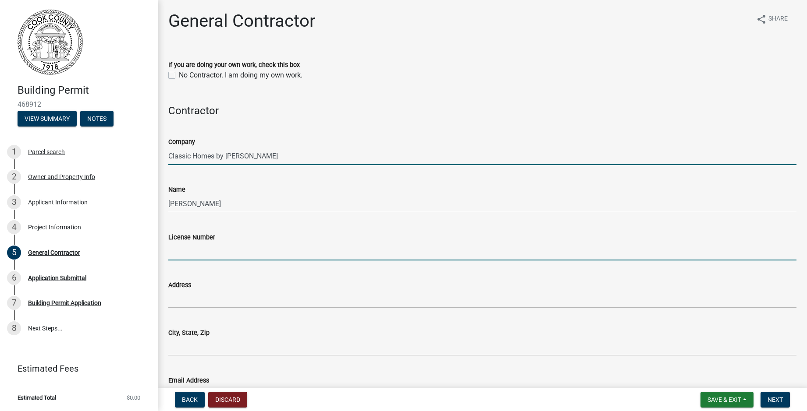
type input "RLQA002469"
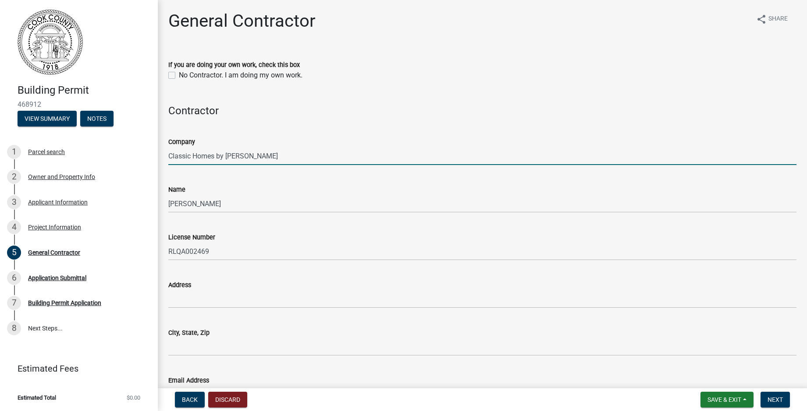
type input "[STREET_ADDRESS]"
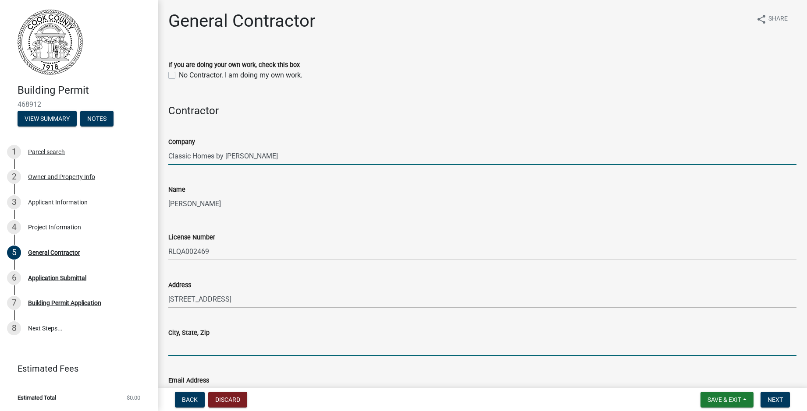
type input "Valdosta, Ga 31602"
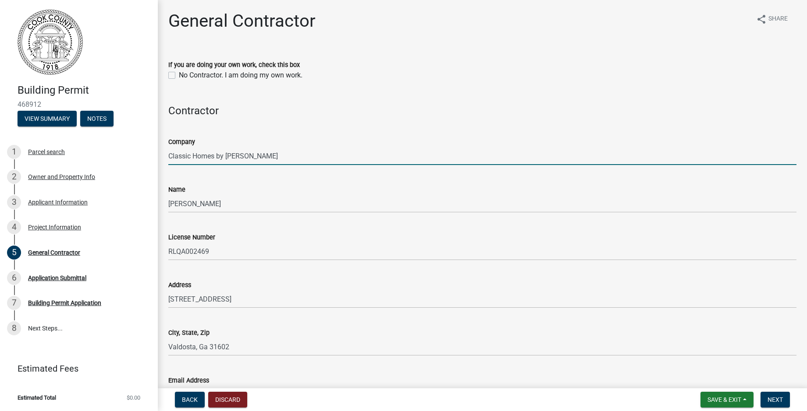
type input "[EMAIL_ADDRESS][DOMAIN_NAME]"
type input "[PHONE_NUMBER]"
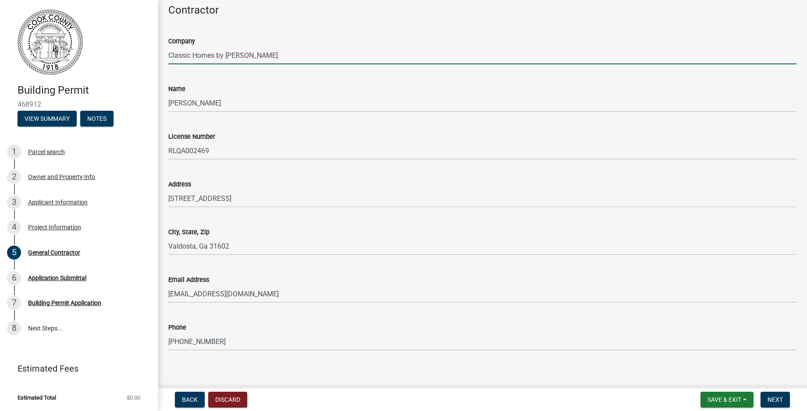
scroll to position [108, 0]
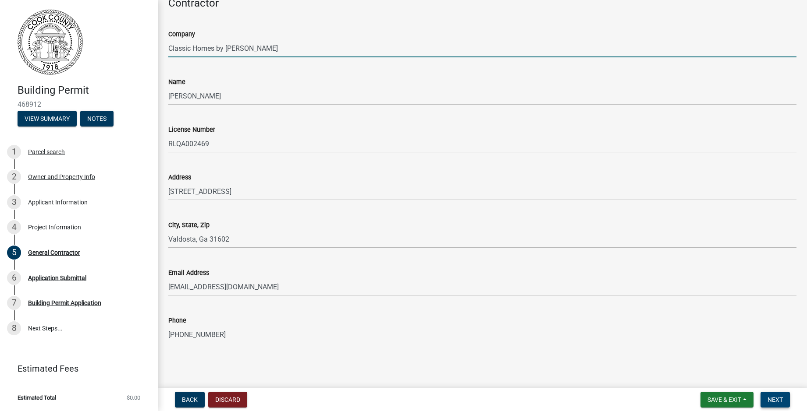
click at [779, 397] on span "Next" at bounding box center [774, 400] width 15 height 7
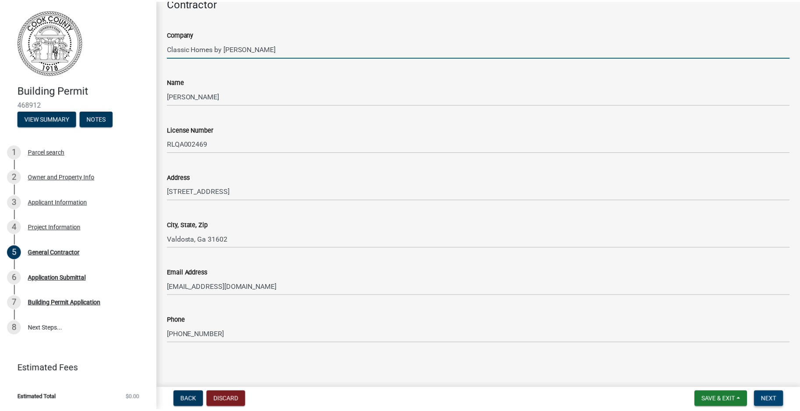
scroll to position [0, 0]
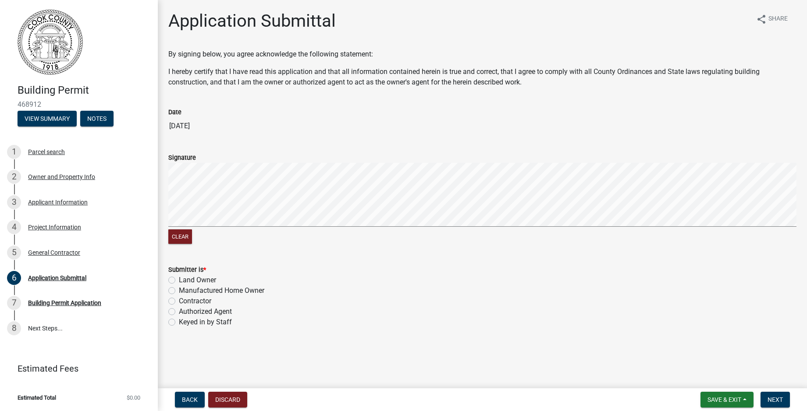
click at [179, 300] on label "Contractor" at bounding box center [195, 301] width 32 height 11
click at [179, 300] on input "Contractor" at bounding box center [182, 299] width 6 height 6
radio input "true"
click at [775, 399] on span "Next" at bounding box center [774, 400] width 15 height 7
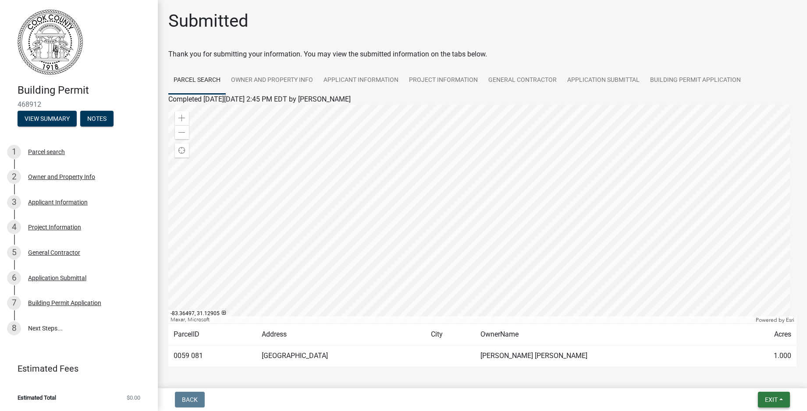
click at [762, 399] on button "Exit" at bounding box center [774, 400] width 32 height 16
click at [748, 375] on button "Save & Exit" at bounding box center [754, 377] width 70 height 21
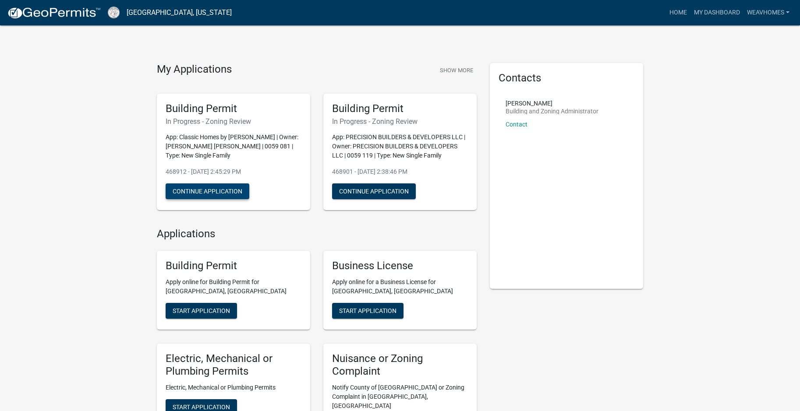
click at [242, 191] on button "Continue Application" at bounding box center [208, 192] width 84 height 16
